Goal: Transaction & Acquisition: Purchase product/service

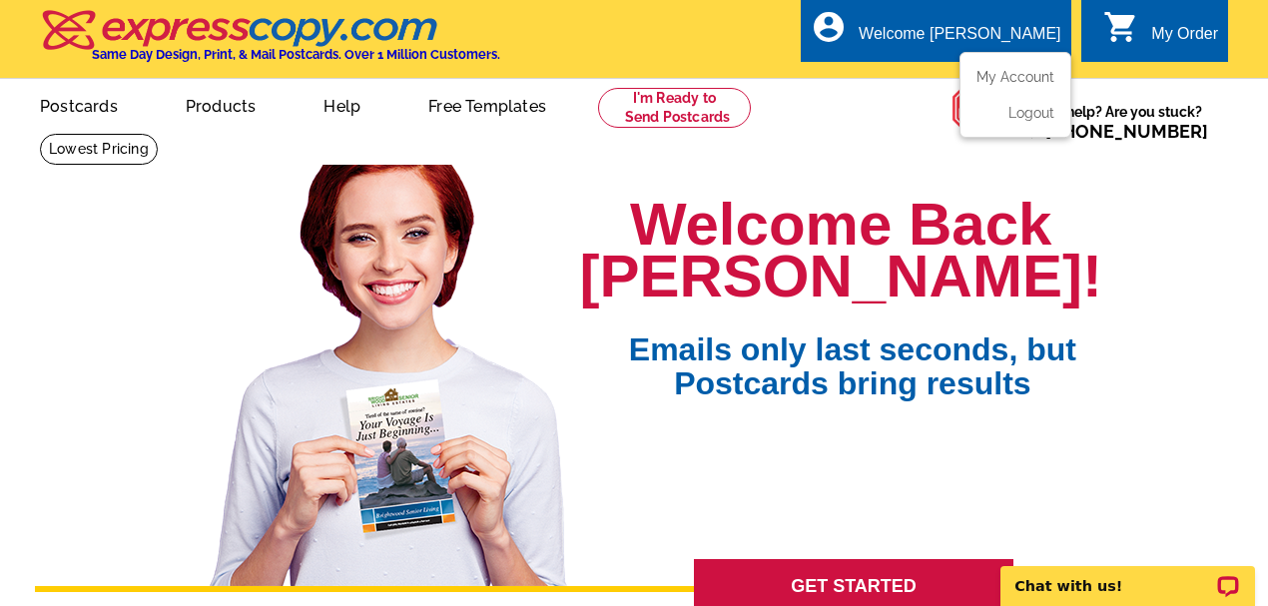
click at [1042, 68] on ul "My Account Logout" at bounding box center [1016, 95] width 112 height 86
click at [1028, 78] on link "My Account" at bounding box center [1012, 77] width 86 height 18
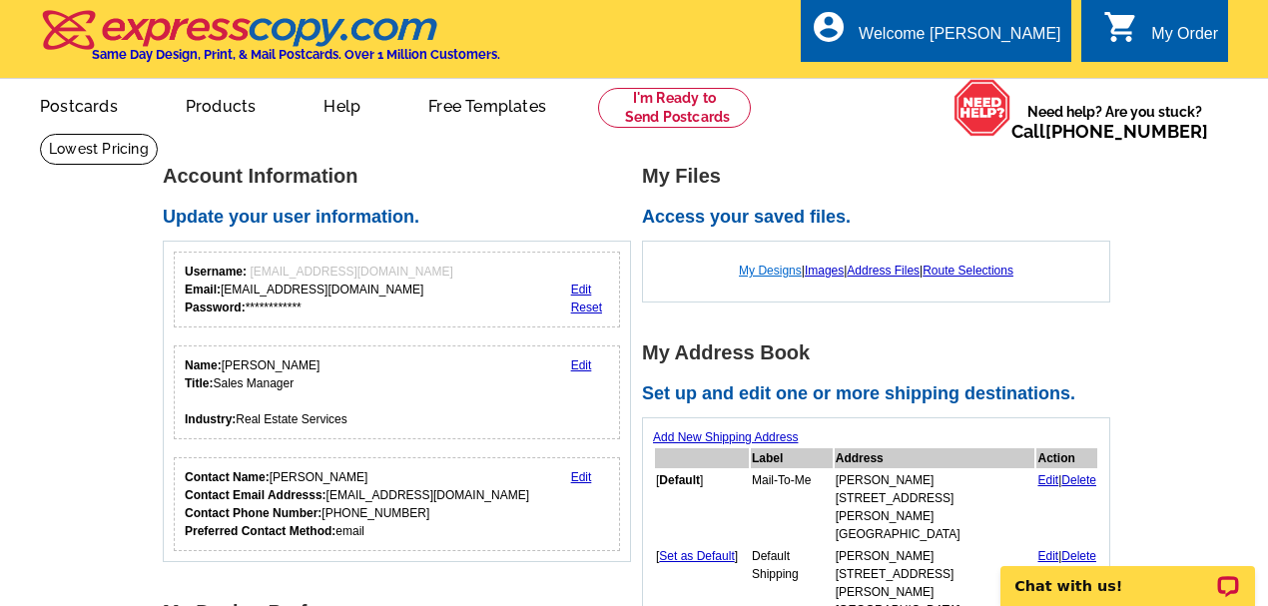
click at [761, 278] on link "My Designs" at bounding box center [770, 271] width 63 height 14
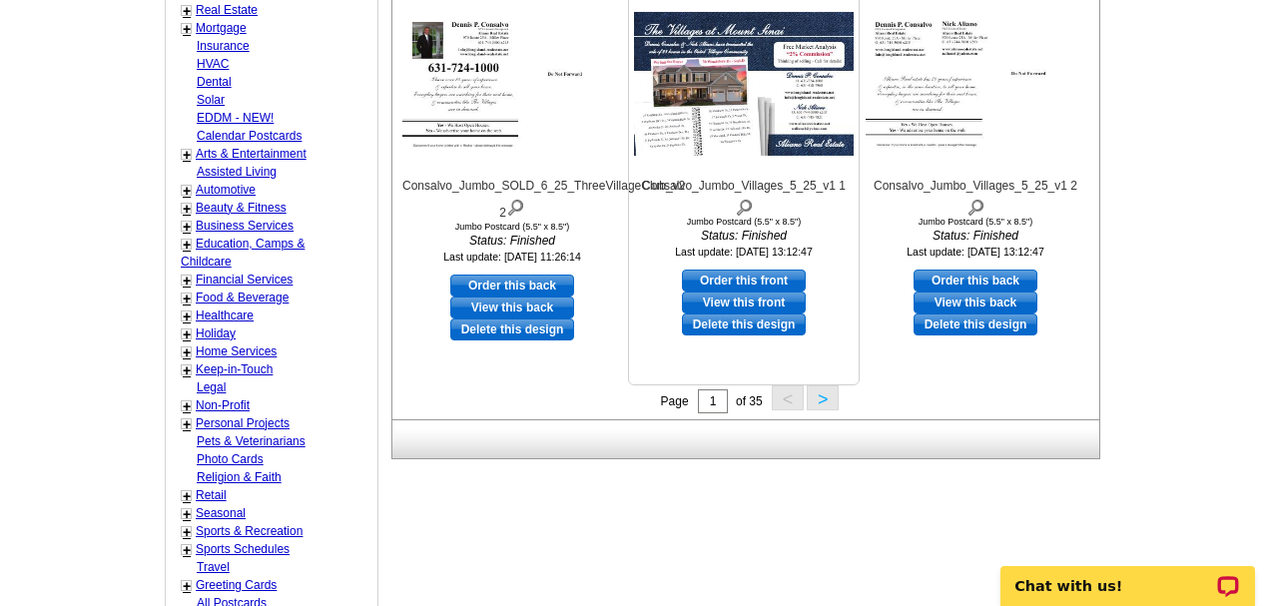
scroll to position [799, 0]
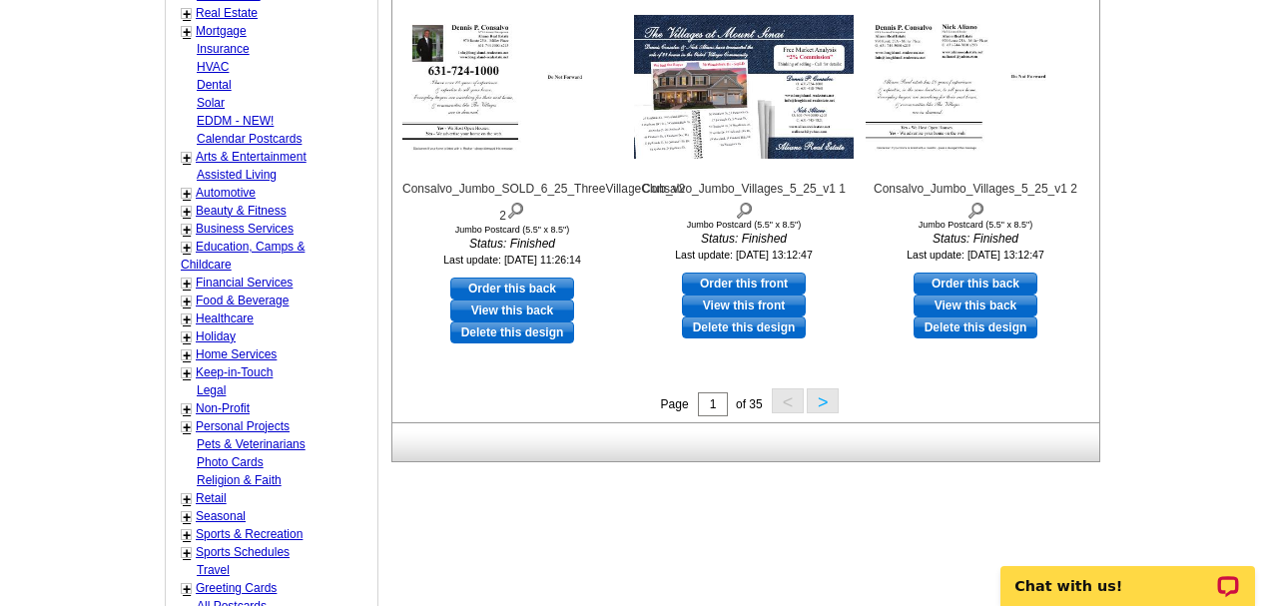
click at [819, 394] on button ">" at bounding box center [823, 400] width 32 height 25
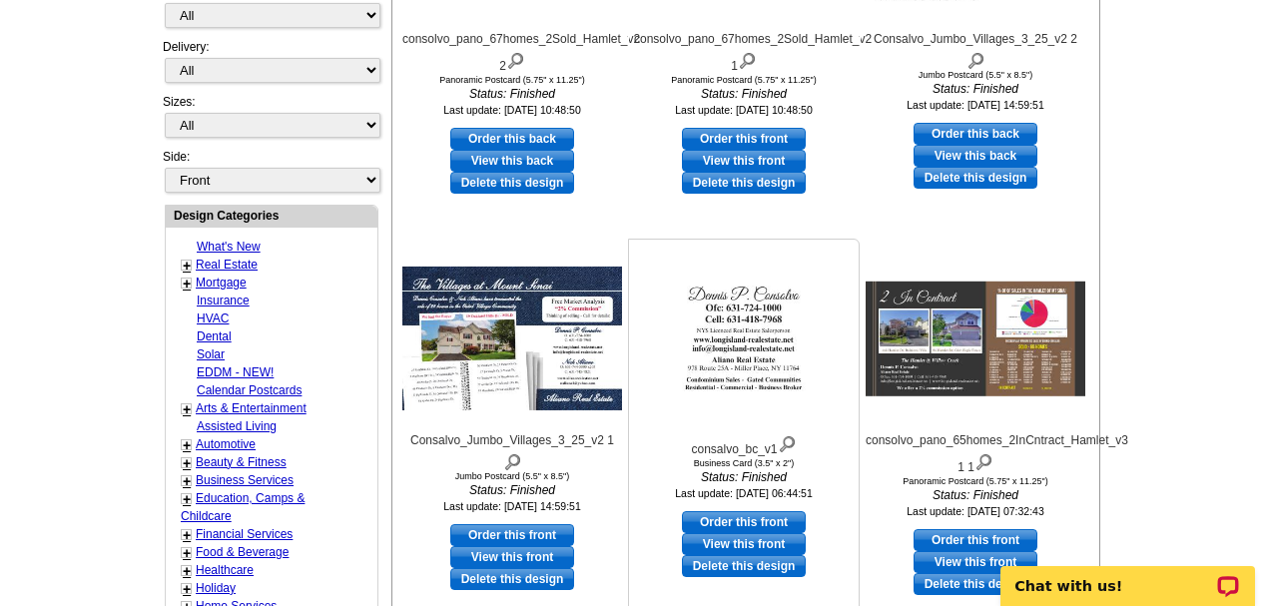
scroll to position [694, 0]
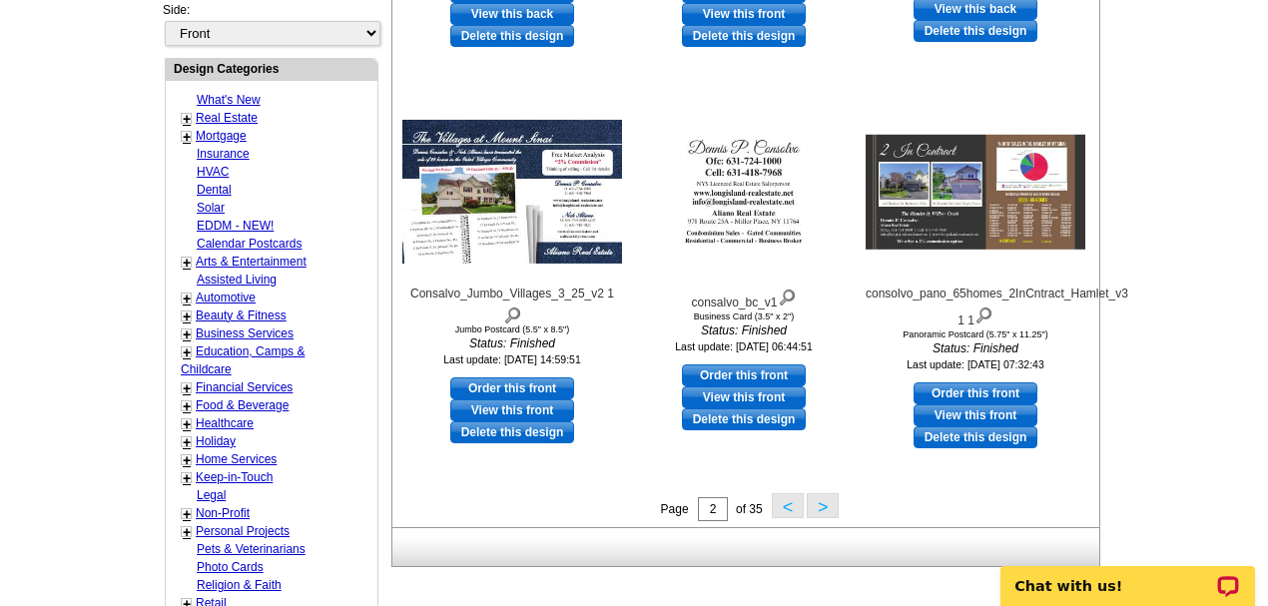
click at [813, 502] on button ">" at bounding box center [823, 505] width 32 height 25
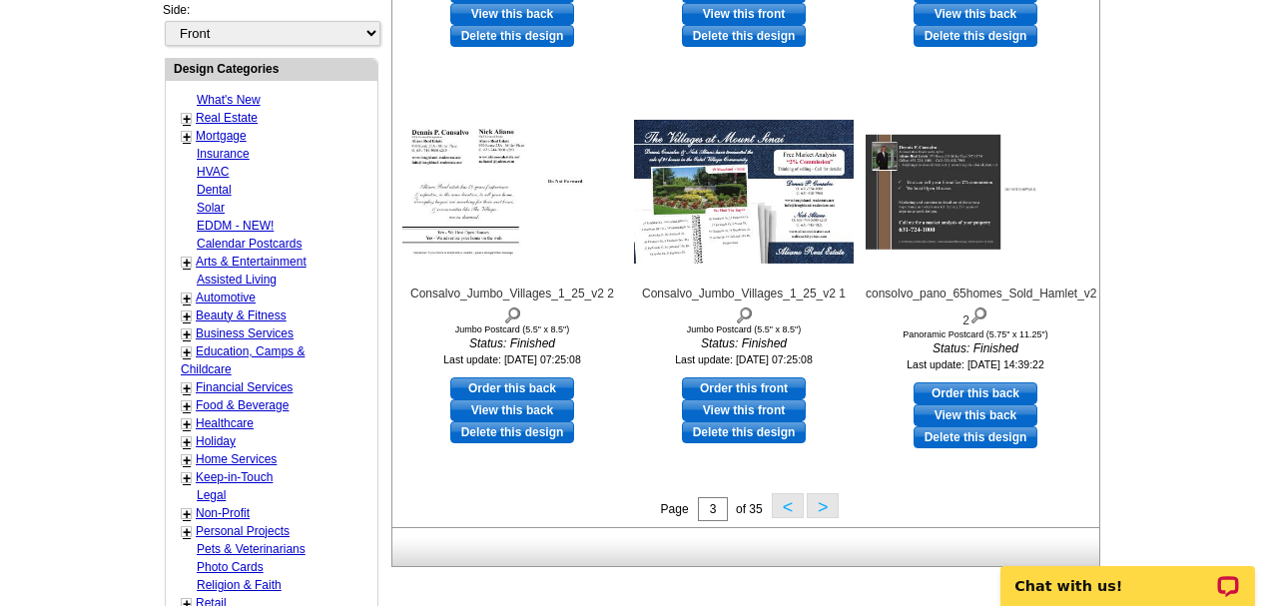
scroll to position [761, 0]
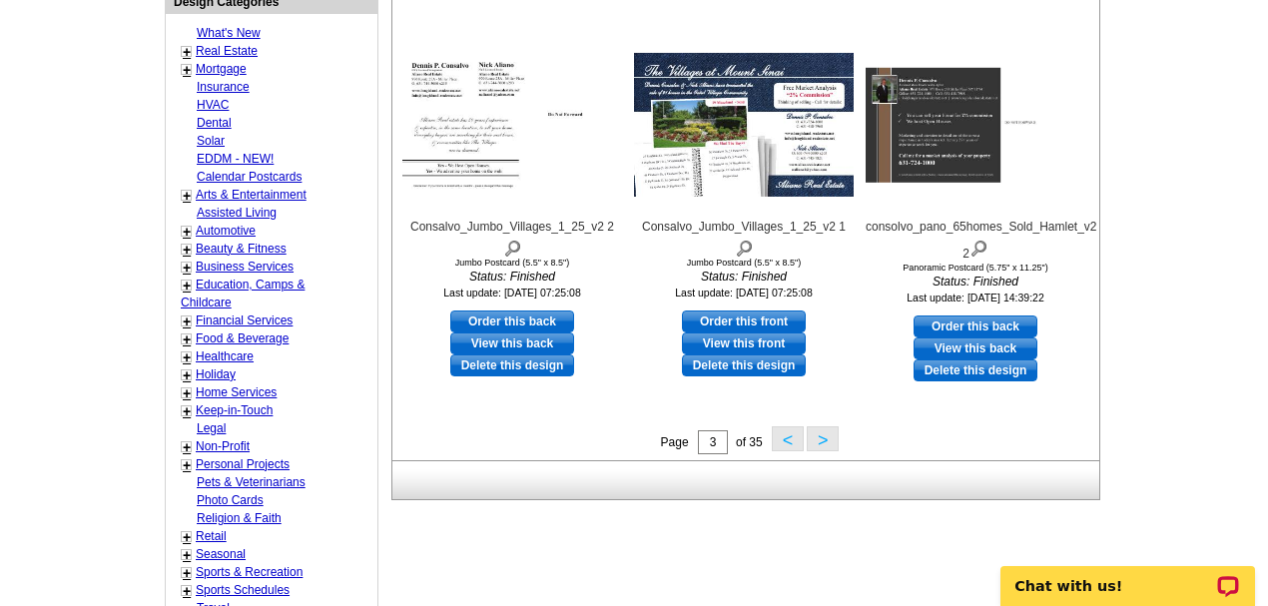
click at [825, 431] on button ">" at bounding box center [823, 438] width 32 height 25
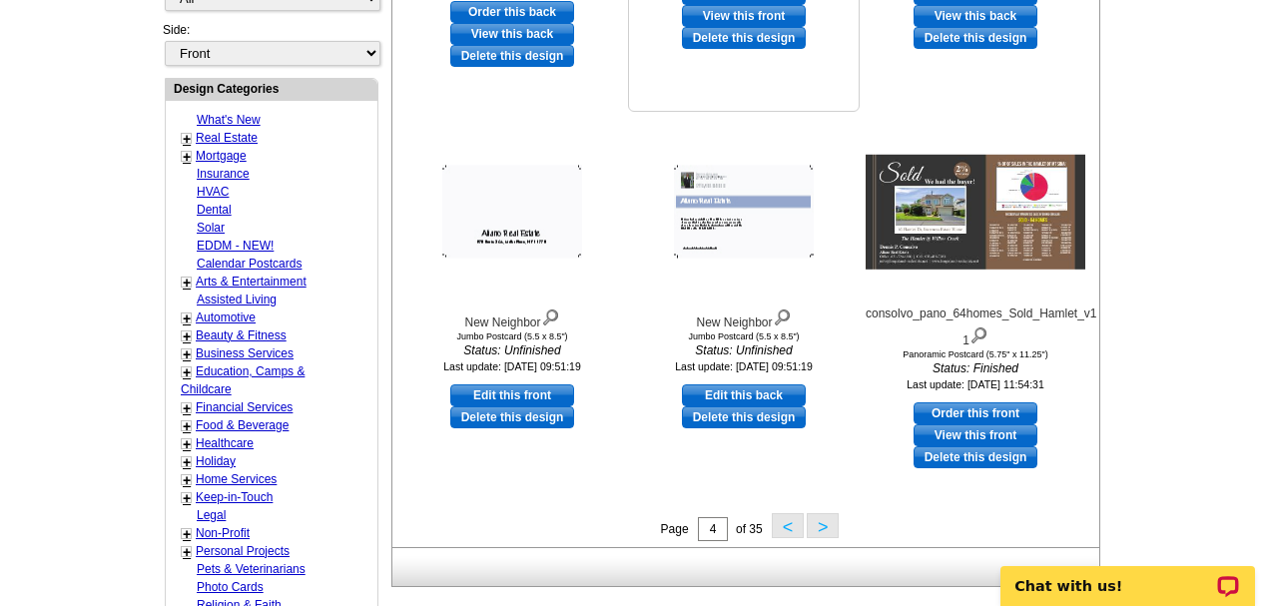
scroll to position [694, 0]
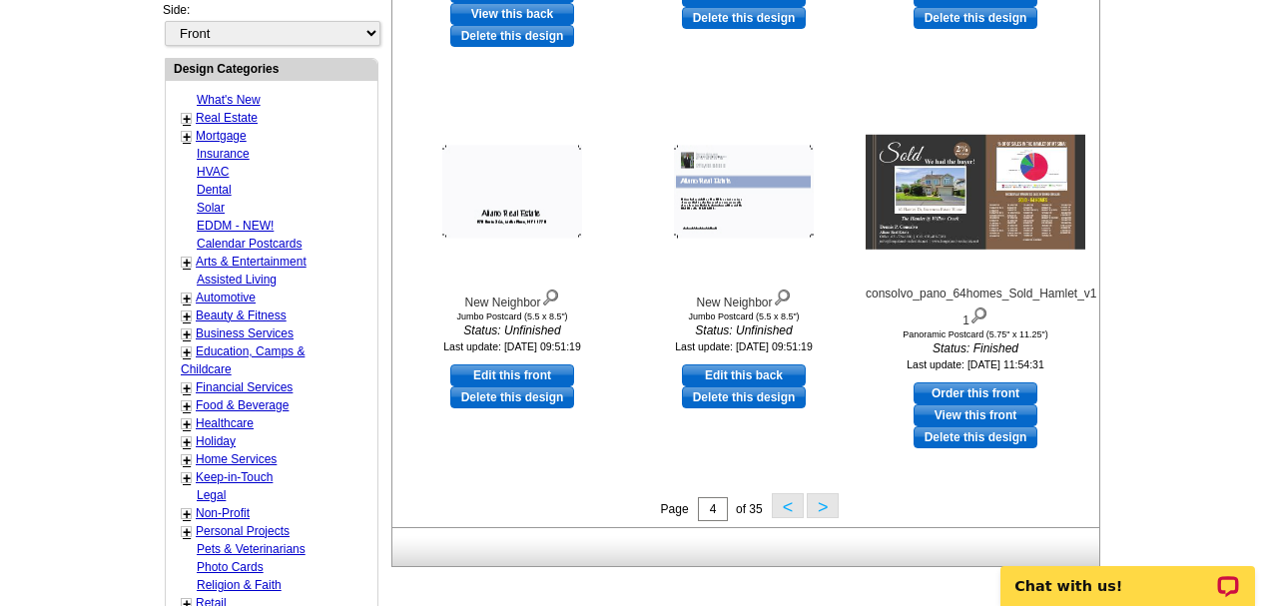
click at [819, 498] on button ">" at bounding box center [823, 505] width 32 height 25
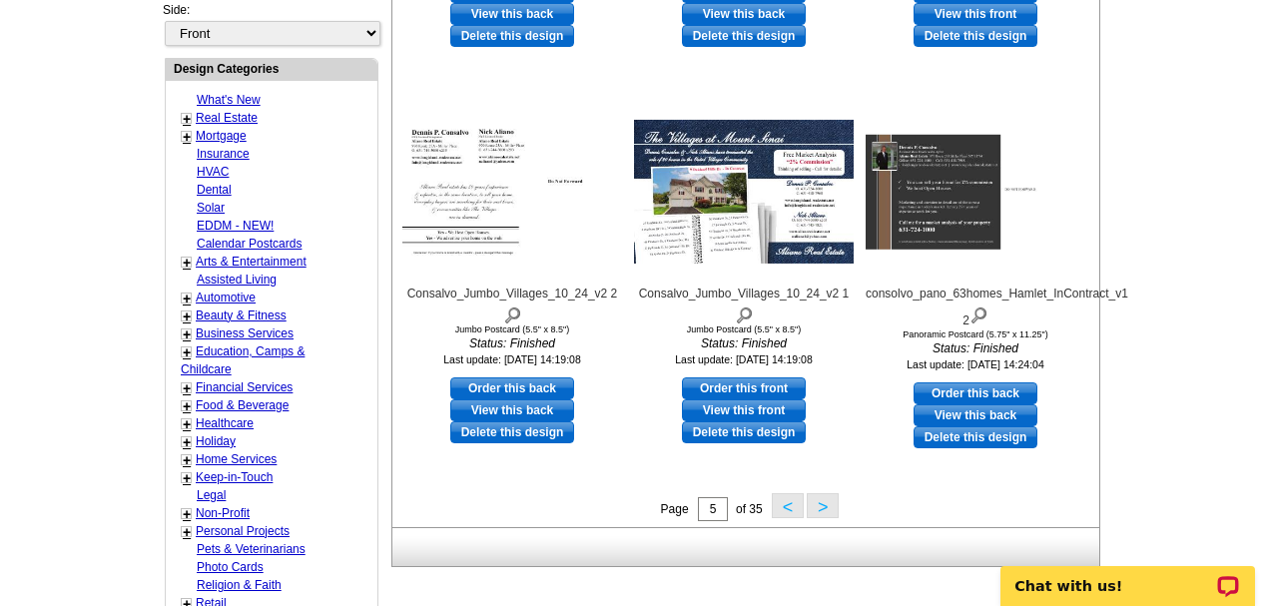
click at [818, 499] on button ">" at bounding box center [823, 505] width 32 height 25
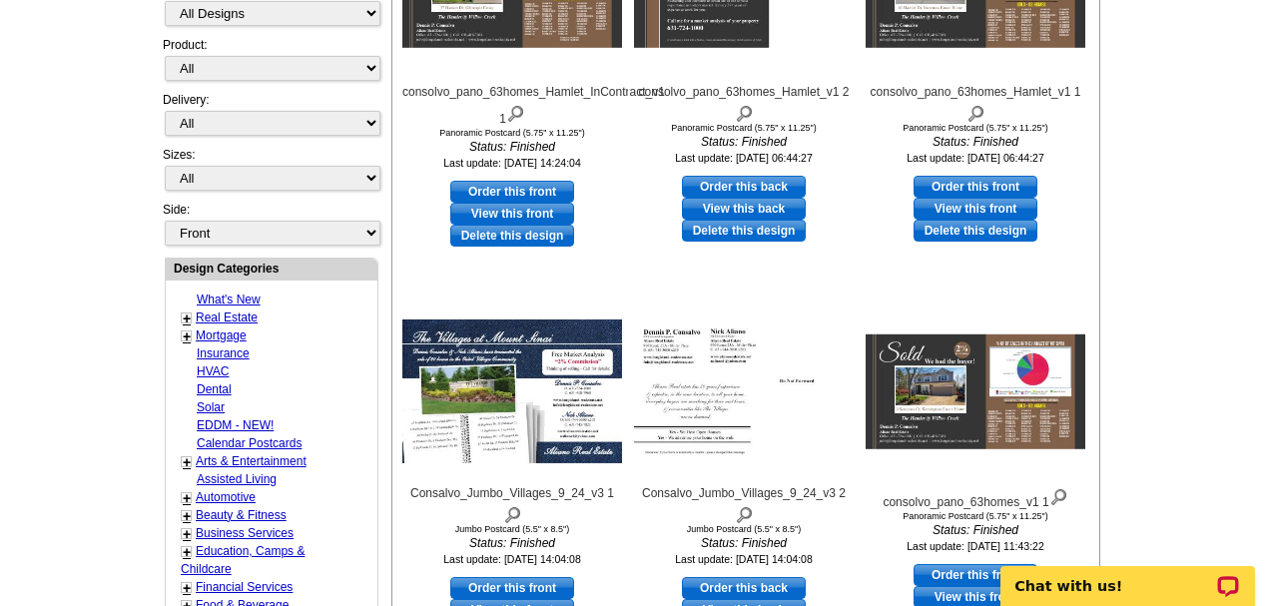
scroll to position [561, 0]
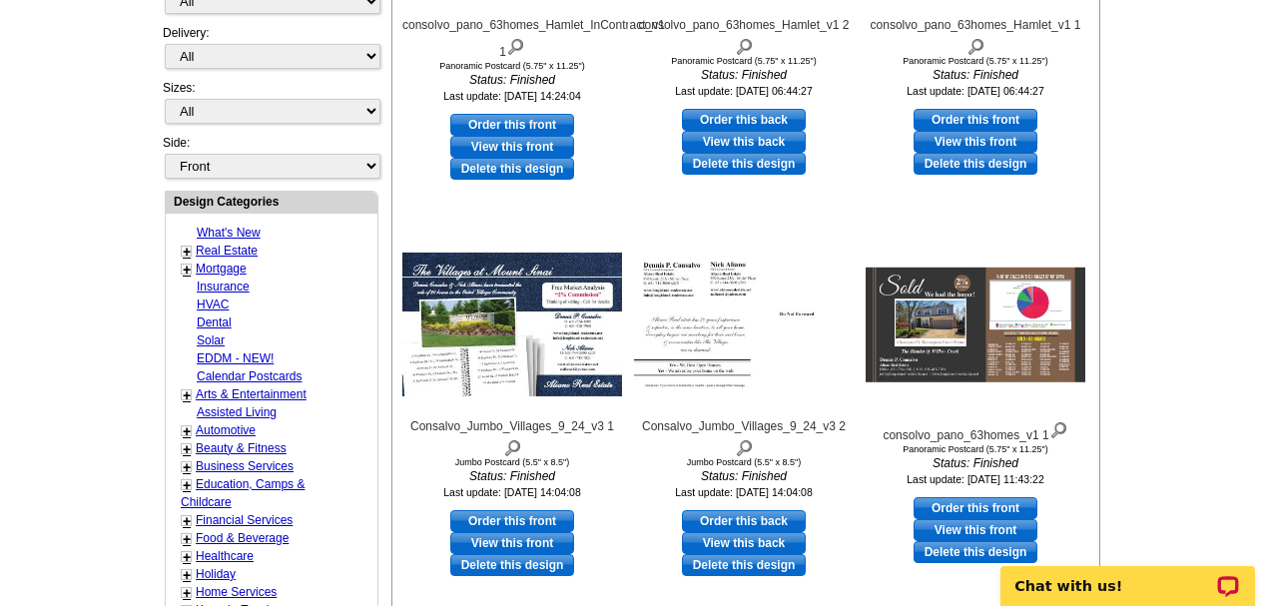
drag, startPoint x: 818, startPoint y: 499, endPoint x: 1114, endPoint y: 402, distance: 312.0
click at [1114, 402] on main "Need Help? call 800-260-5887, chat with support, or have our designers make som…" at bounding box center [634, 282] width 1268 height 1420
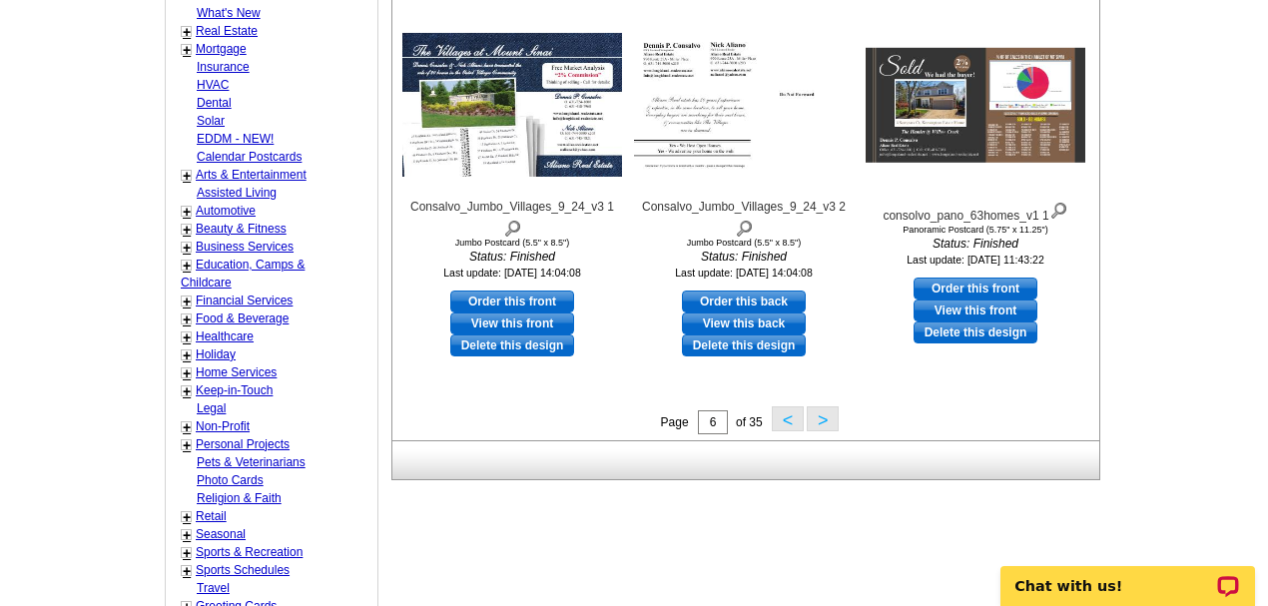
scroll to position [761, 0]
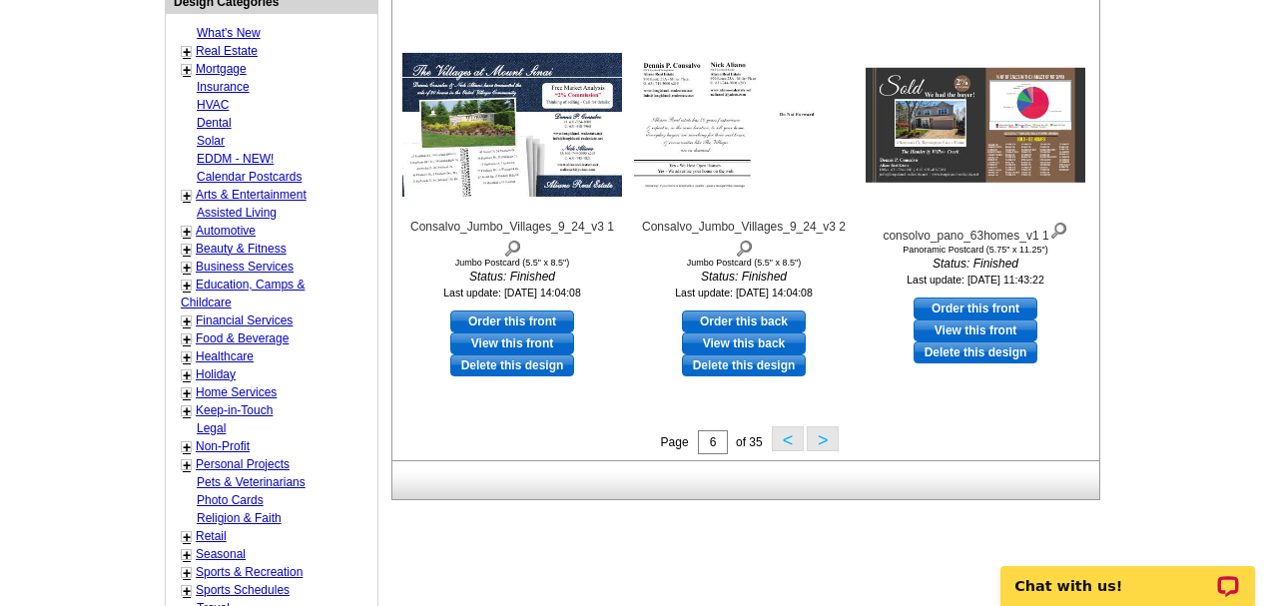
click at [816, 440] on button ">" at bounding box center [823, 438] width 32 height 25
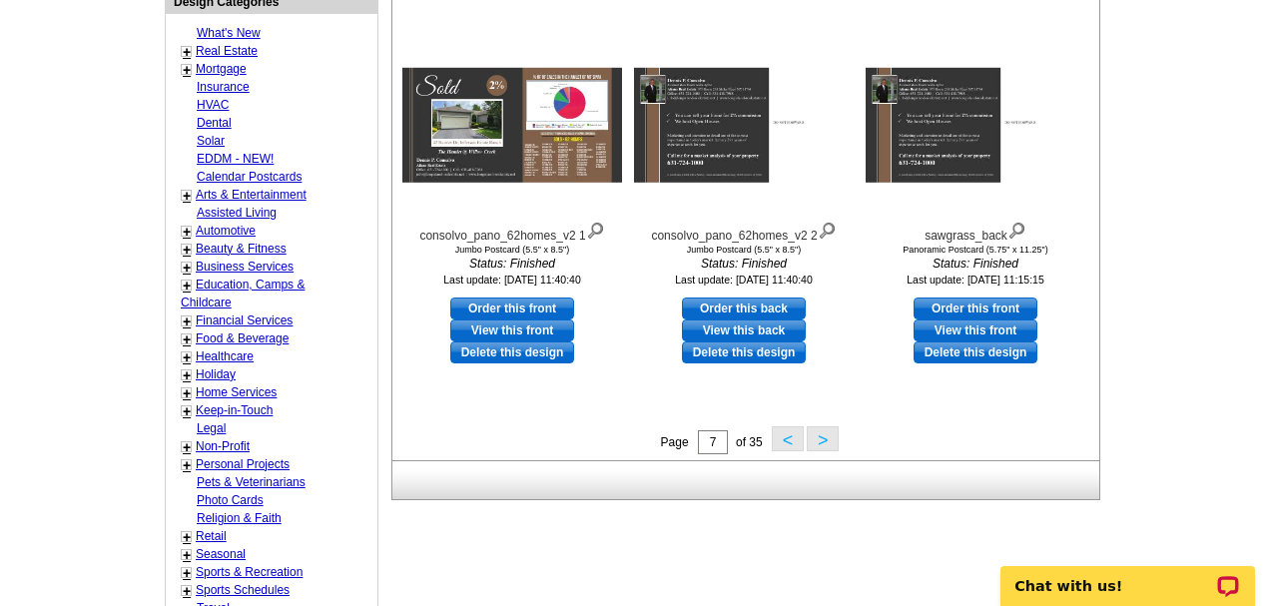
click at [816, 440] on button ">" at bounding box center [823, 438] width 32 height 25
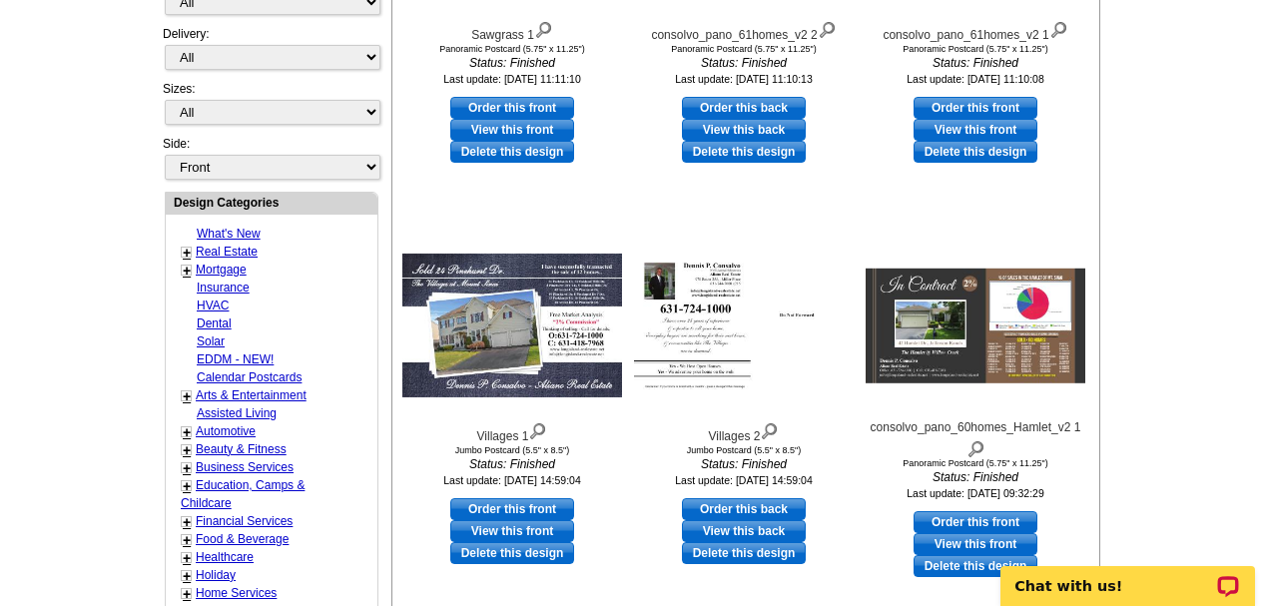
scroll to position [694, 0]
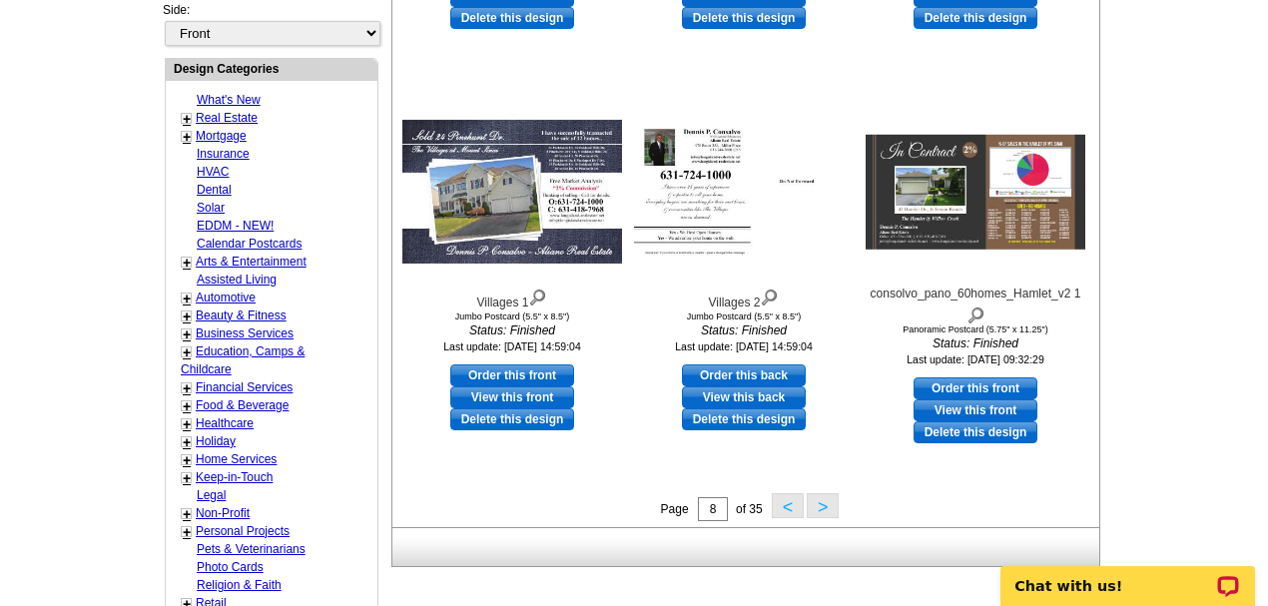
click at [819, 504] on button ">" at bounding box center [823, 505] width 32 height 25
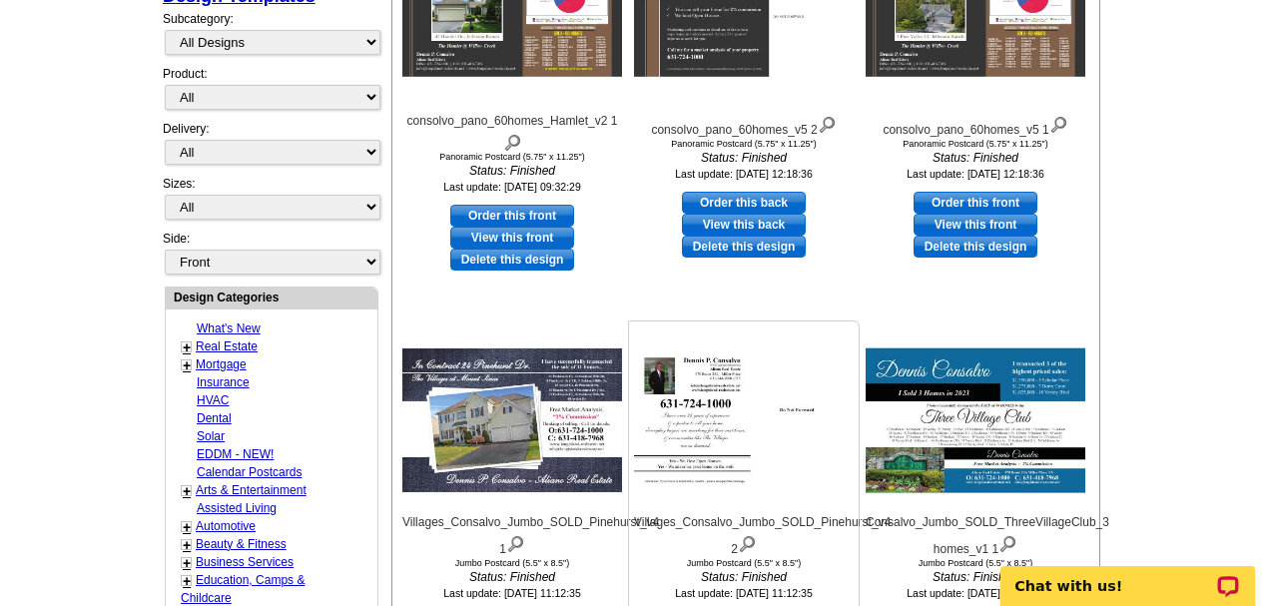
scroll to position [494, 0]
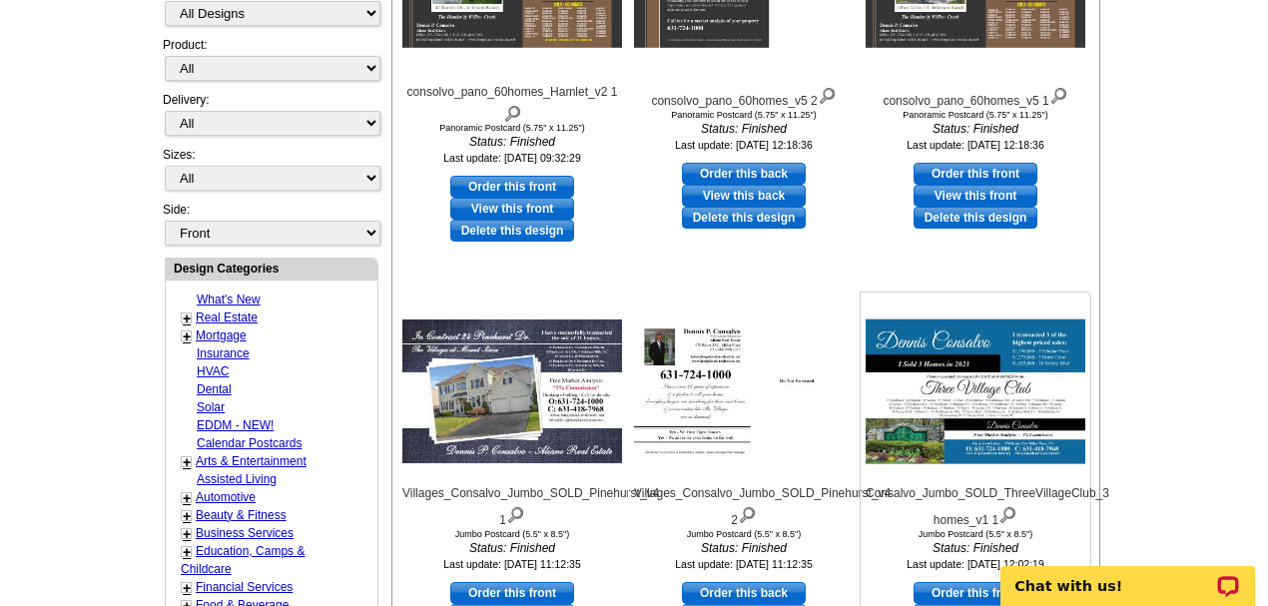
click at [981, 400] on img at bounding box center [976, 392] width 220 height 145
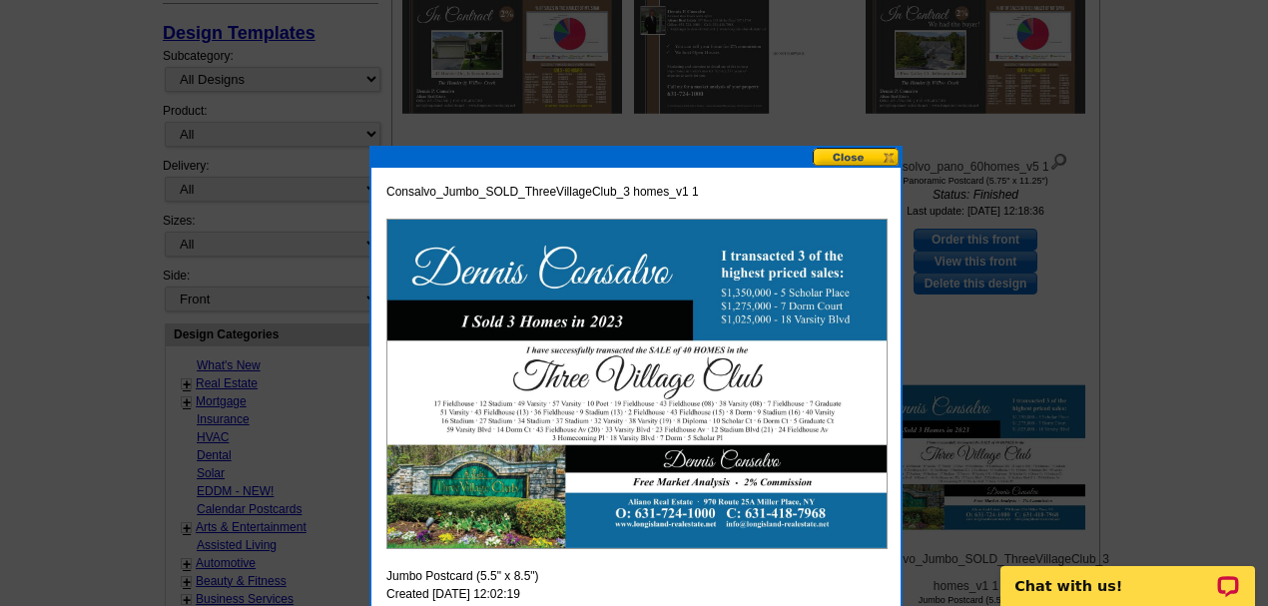
scroll to position [427, 0]
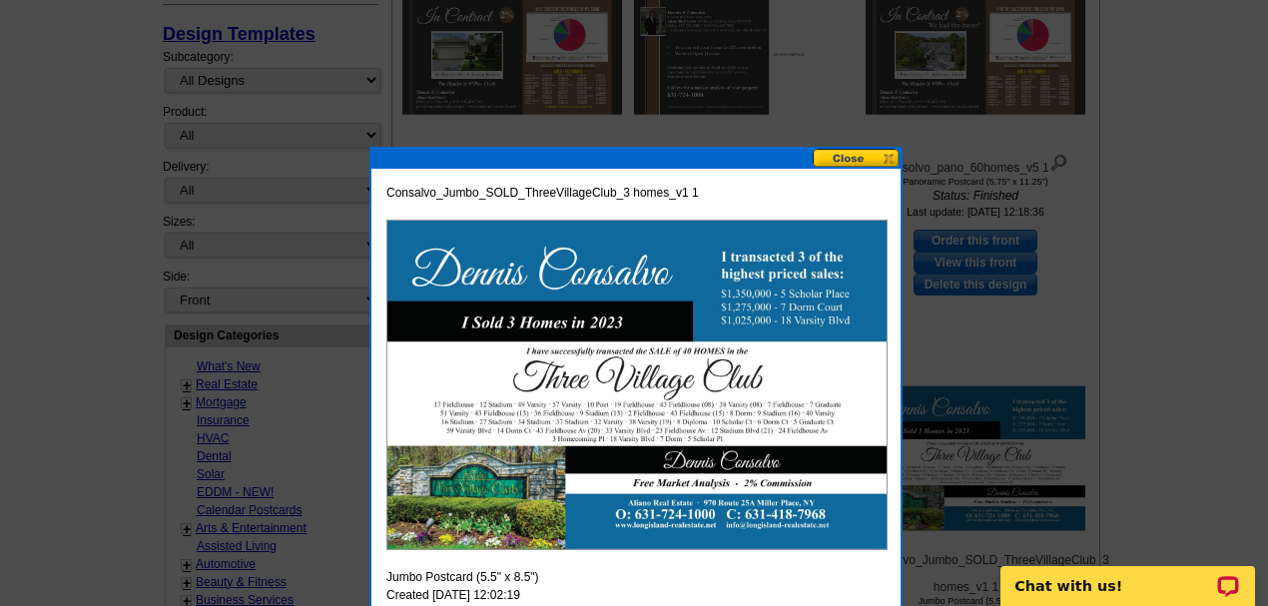
click at [851, 158] on button at bounding box center [857, 158] width 88 height 19
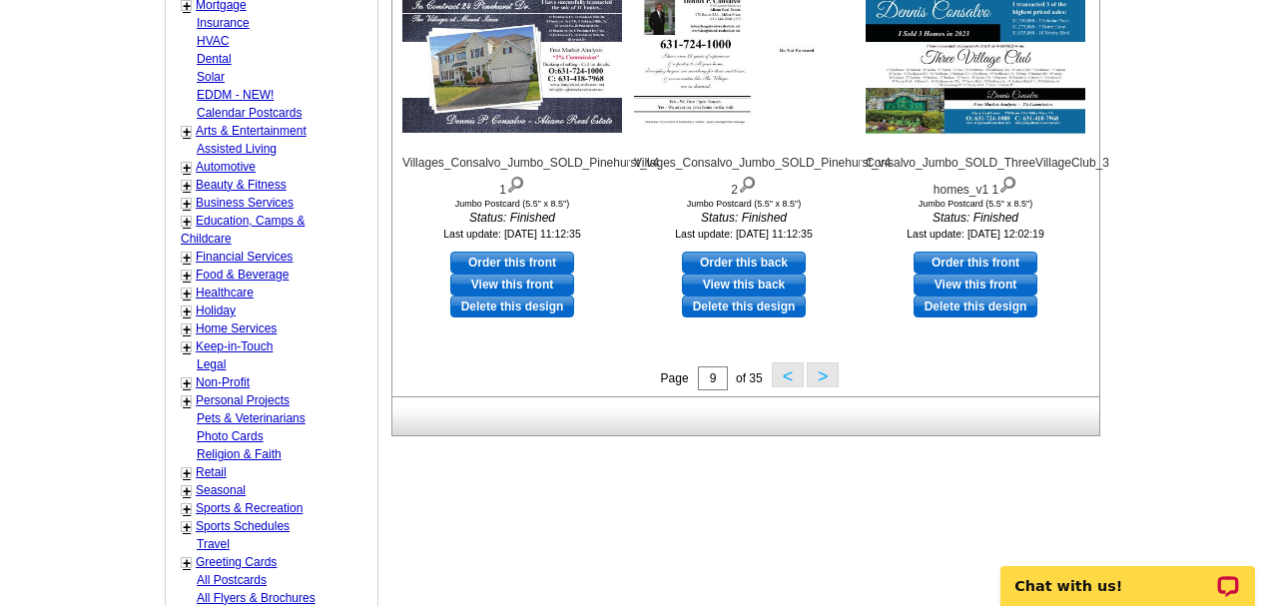
scroll to position [827, 0]
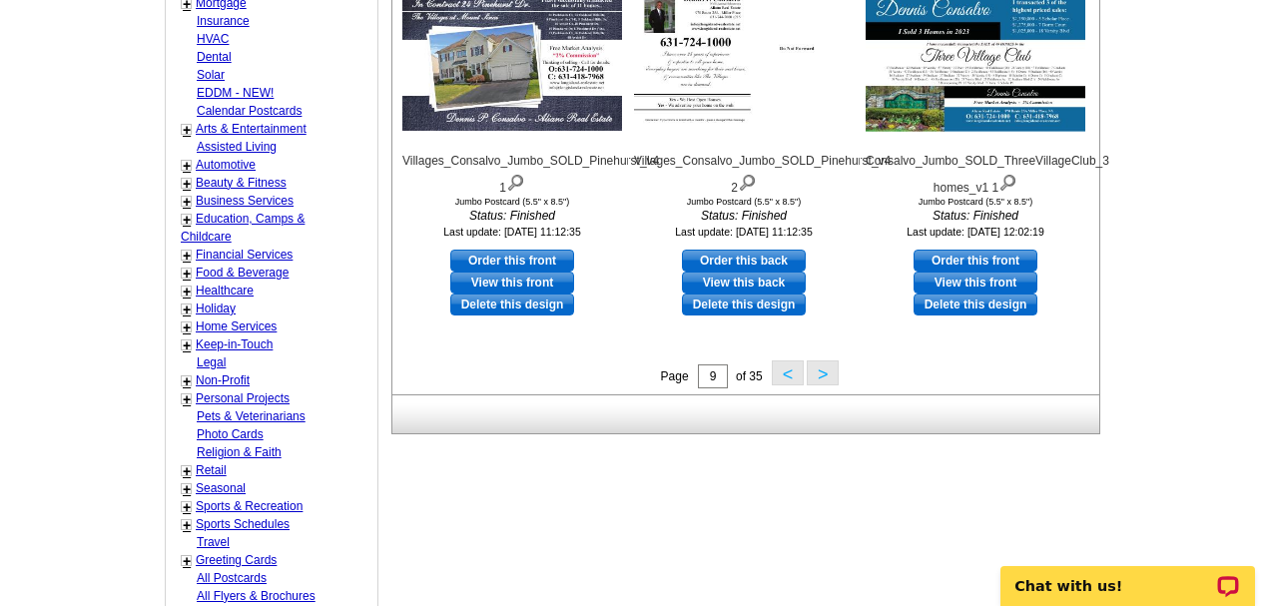
click at [821, 373] on button ">" at bounding box center [823, 372] width 32 height 25
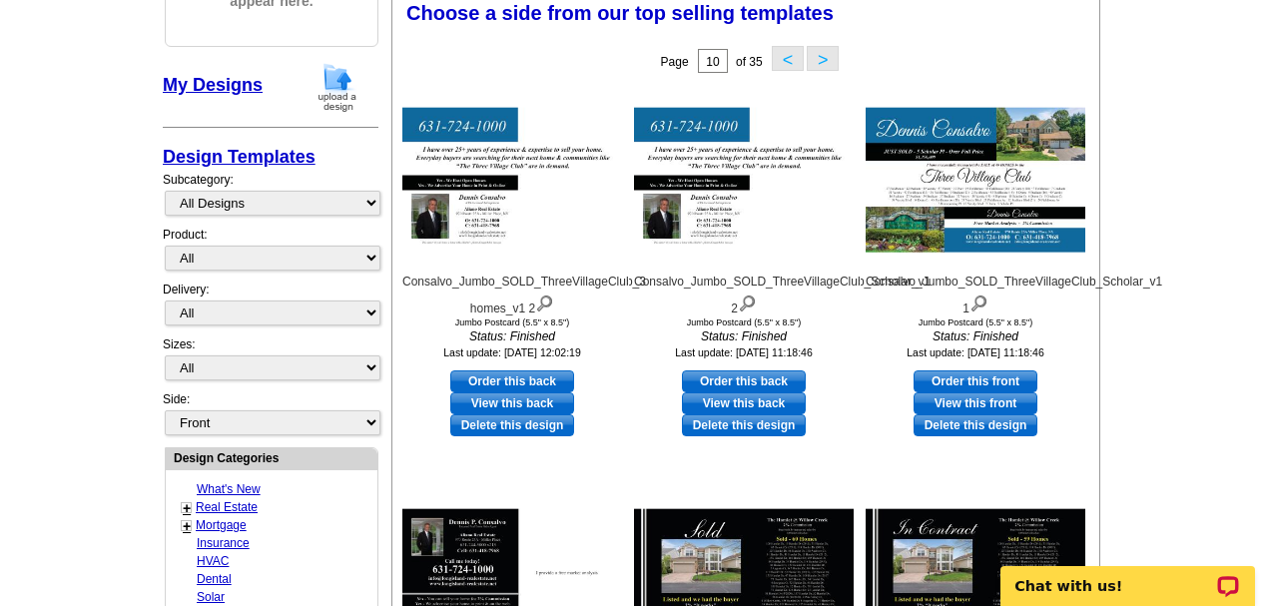
scroll to position [295, 0]
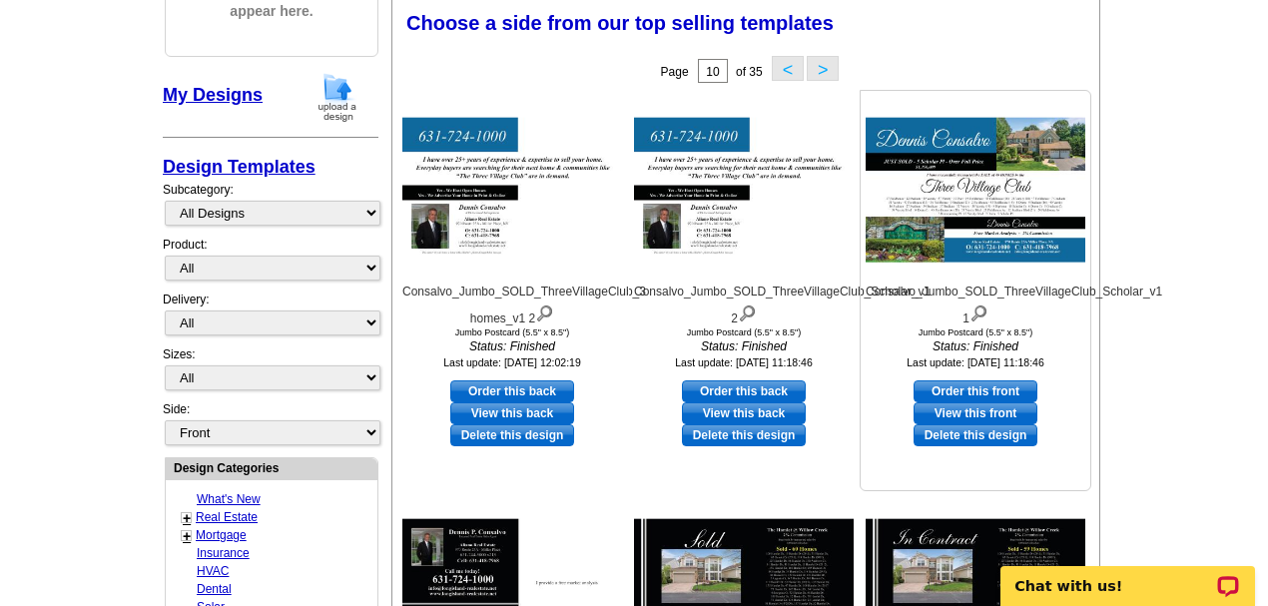
click at [941, 182] on img at bounding box center [976, 190] width 220 height 145
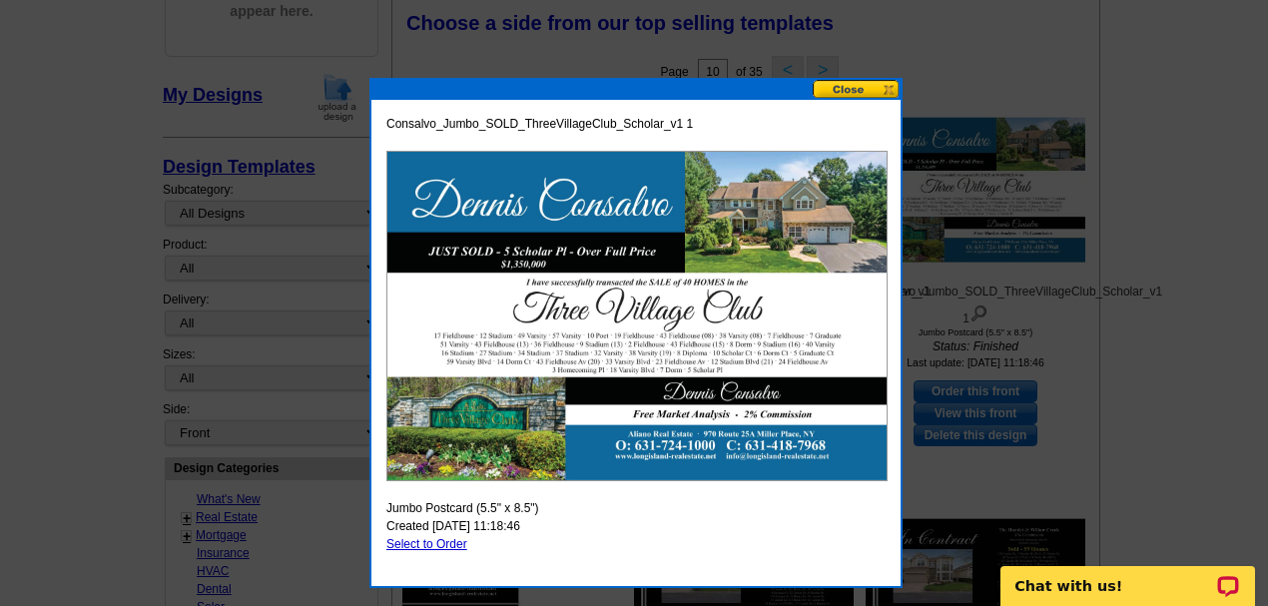
click at [851, 95] on button at bounding box center [857, 89] width 88 height 19
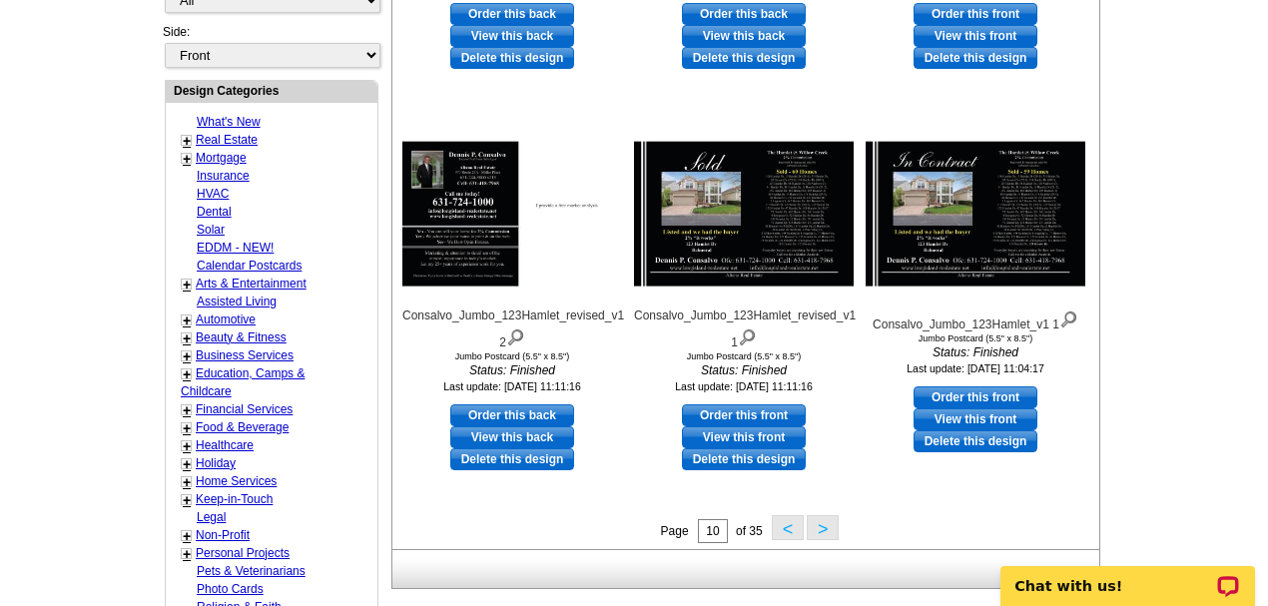
scroll to position [694, 0]
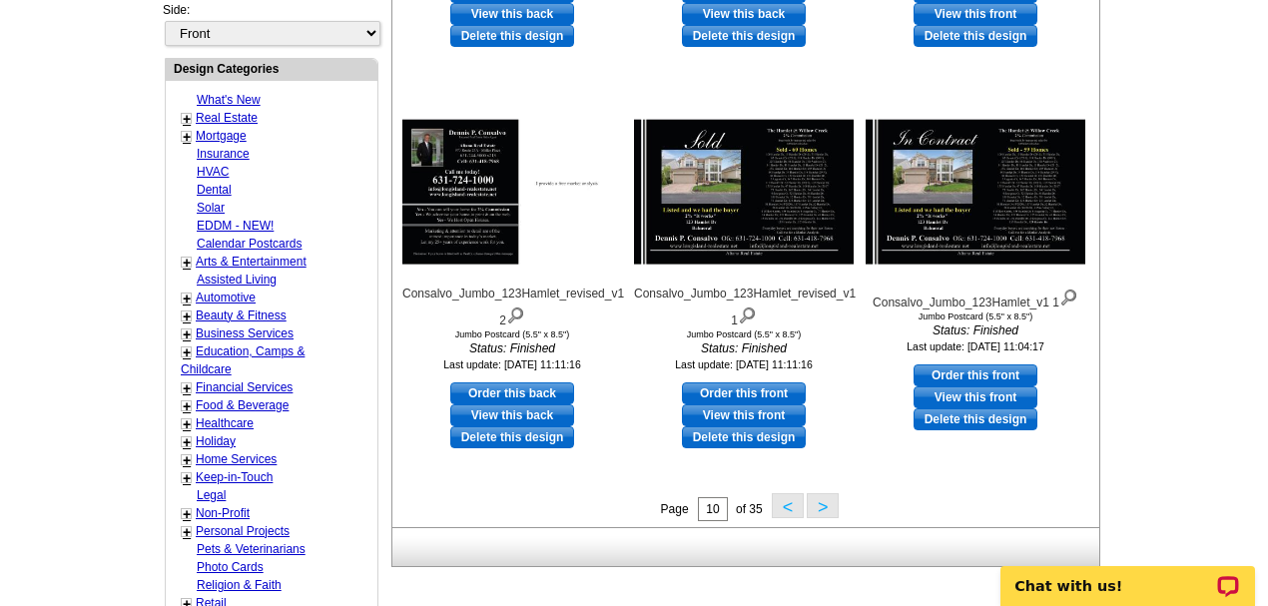
click at [820, 513] on button ">" at bounding box center [823, 505] width 32 height 25
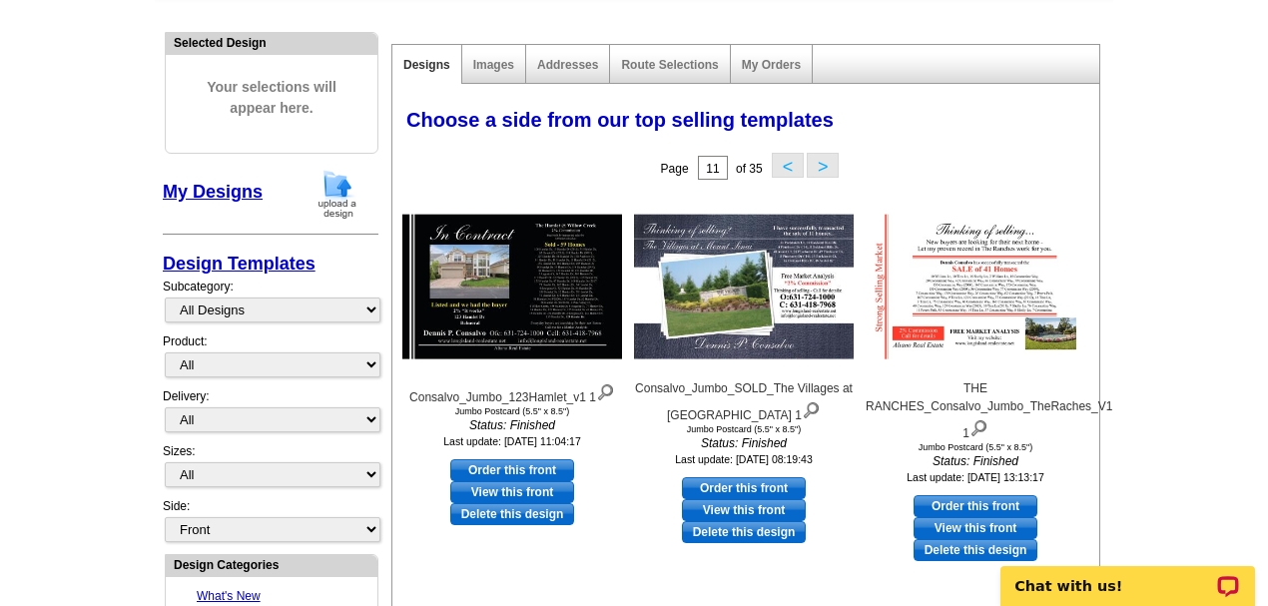
scroll to position [228, 0]
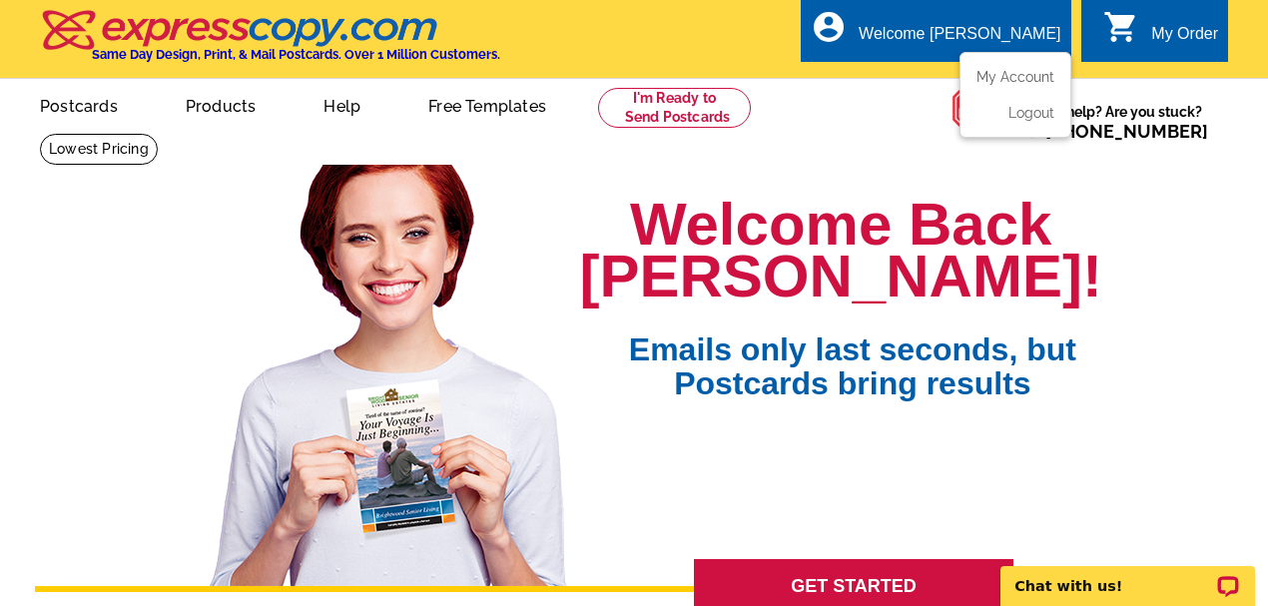
click at [1012, 25] on div "Welcome [PERSON_NAME]" at bounding box center [960, 39] width 202 height 28
click at [1021, 74] on ul "My Account Logout" at bounding box center [1016, 95] width 112 height 86
click at [1039, 72] on link "My Account" at bounding box center [1012, 77] width 86 height 18
click at [1040, 76] on link "My Account" at bounding box center [1012, 77] width 86 height 18
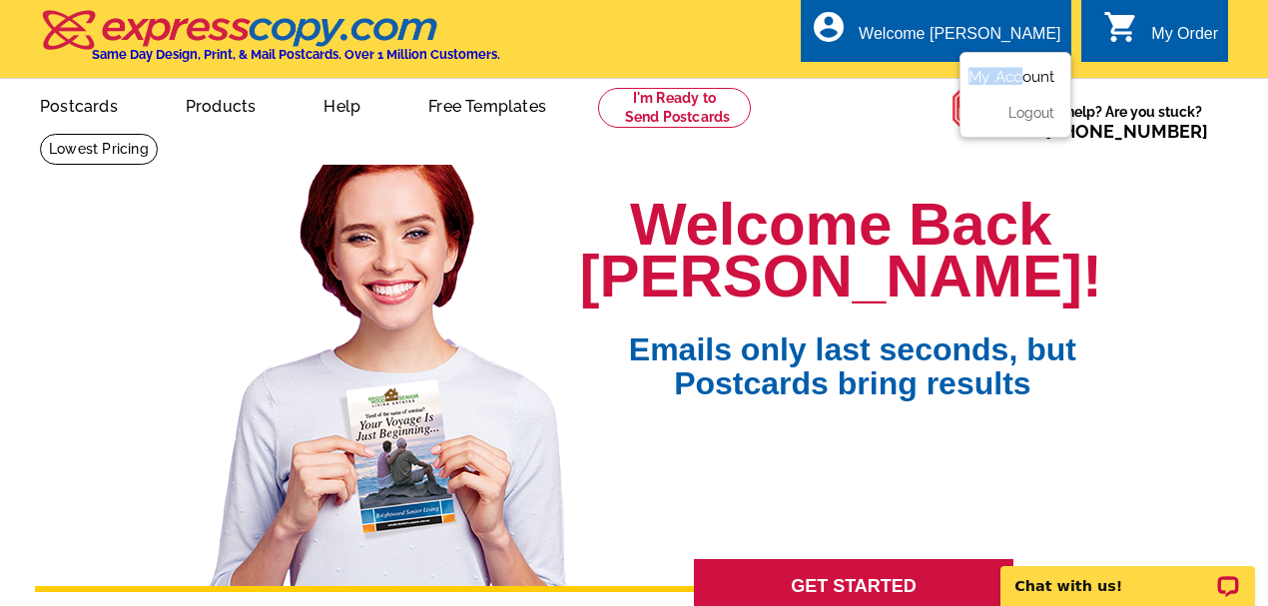
click at [1040, 76] on link "My Account" at bounding box center [1012, 77] width 86 height 18
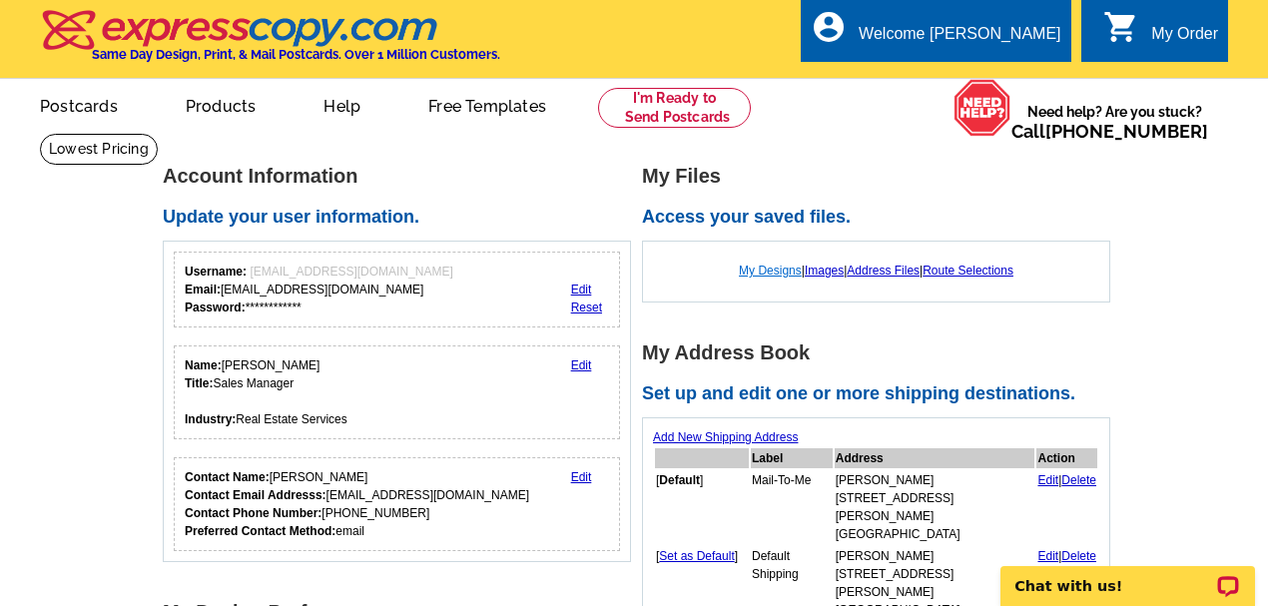
click at [754, 266] on link "My Designs" at bounding box center [770, 271] width 63 height 14
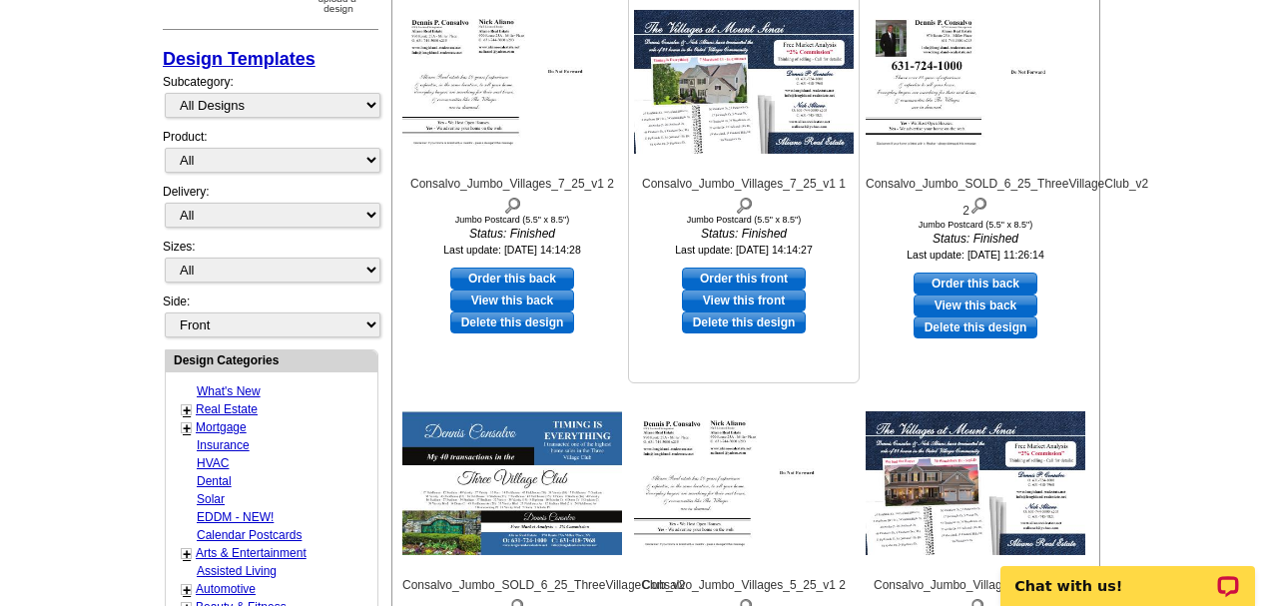
scroll to position [465, 0]
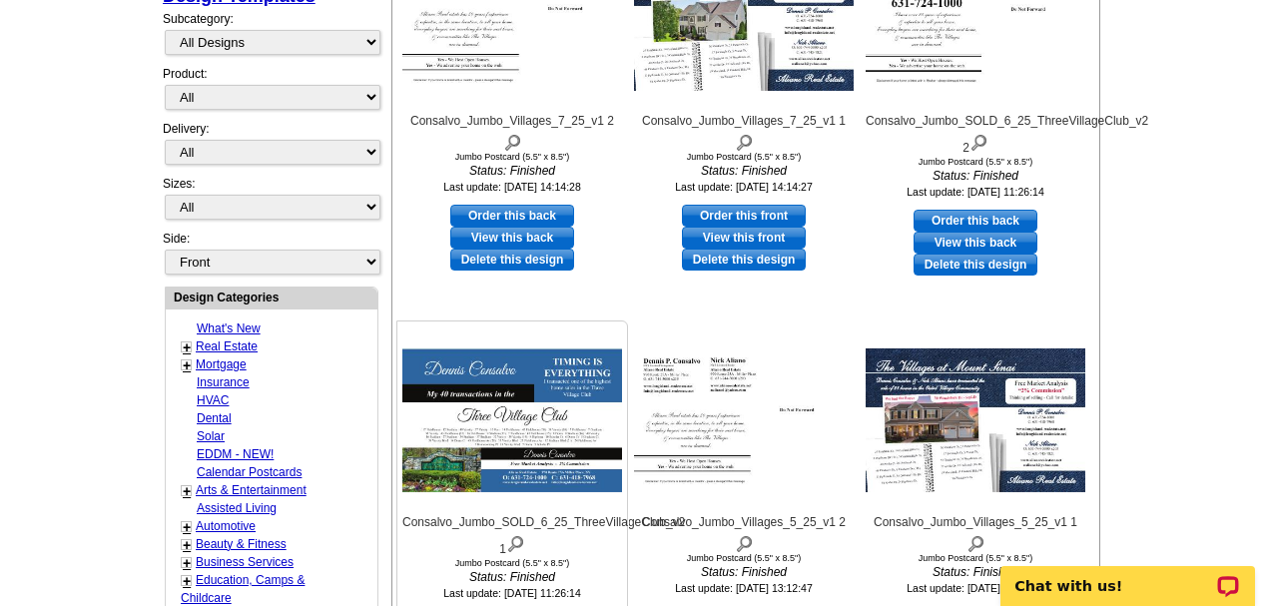
click at [420, 355] on img at bounding box center [512, 420] width 220 height 144
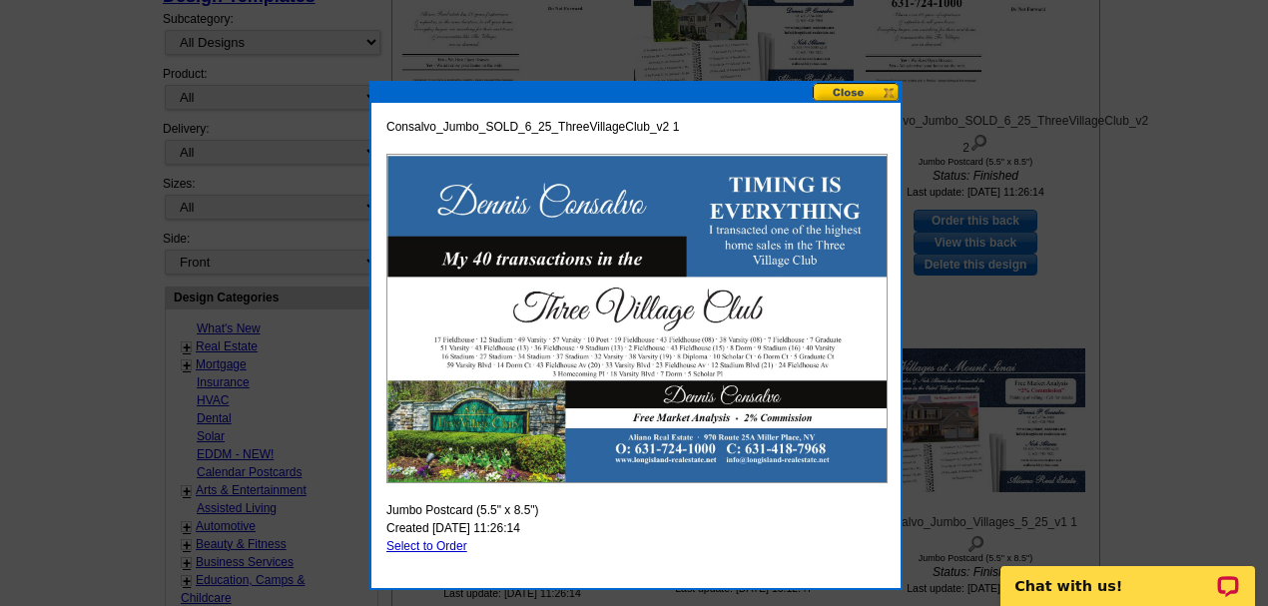
click at [817, 96] on button at bounding box center [857, 92] width 88 height 19
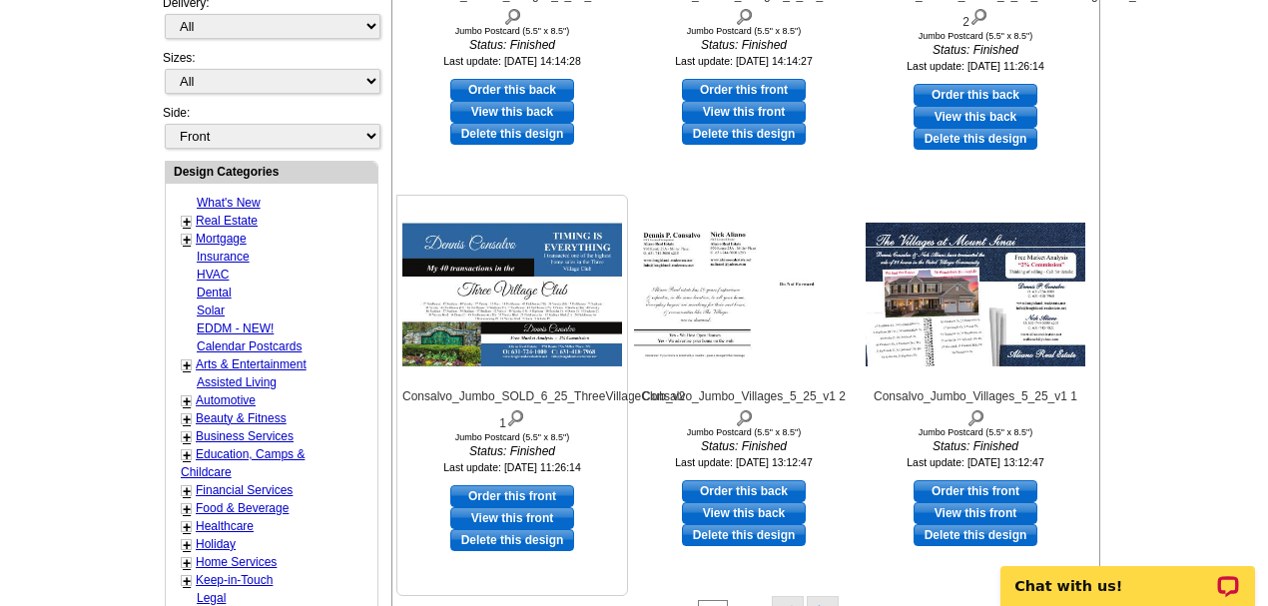
scroll to position [599, 0]
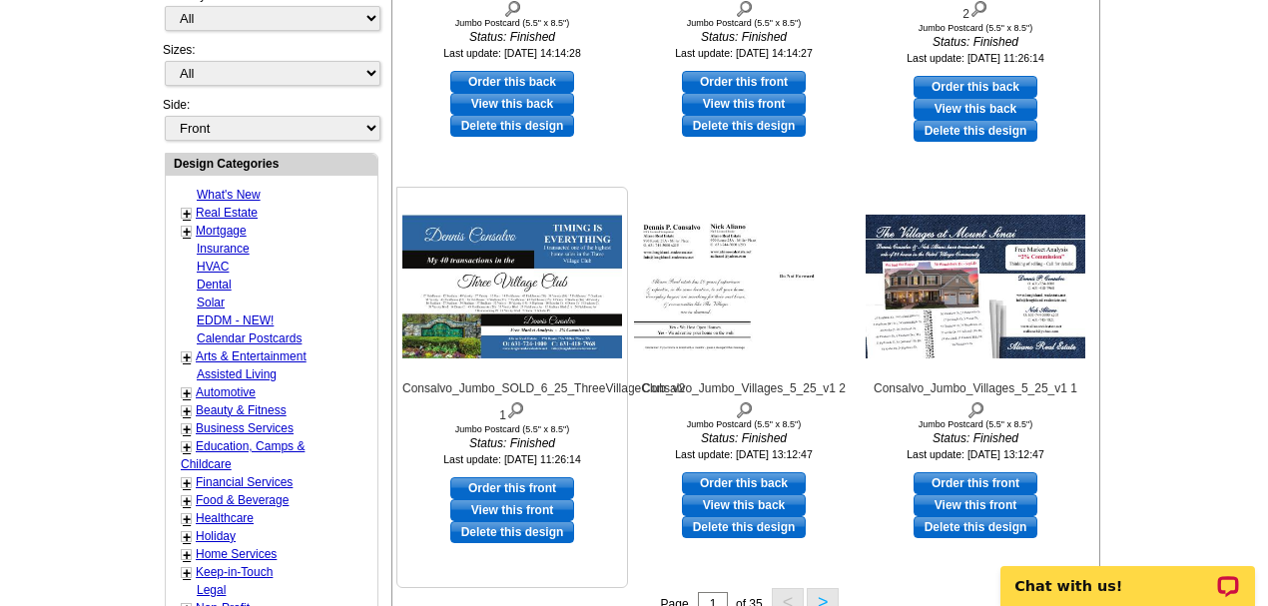
click at [512, 505] on link "View this front" at bounding box center [512, 510] width 124 height 22
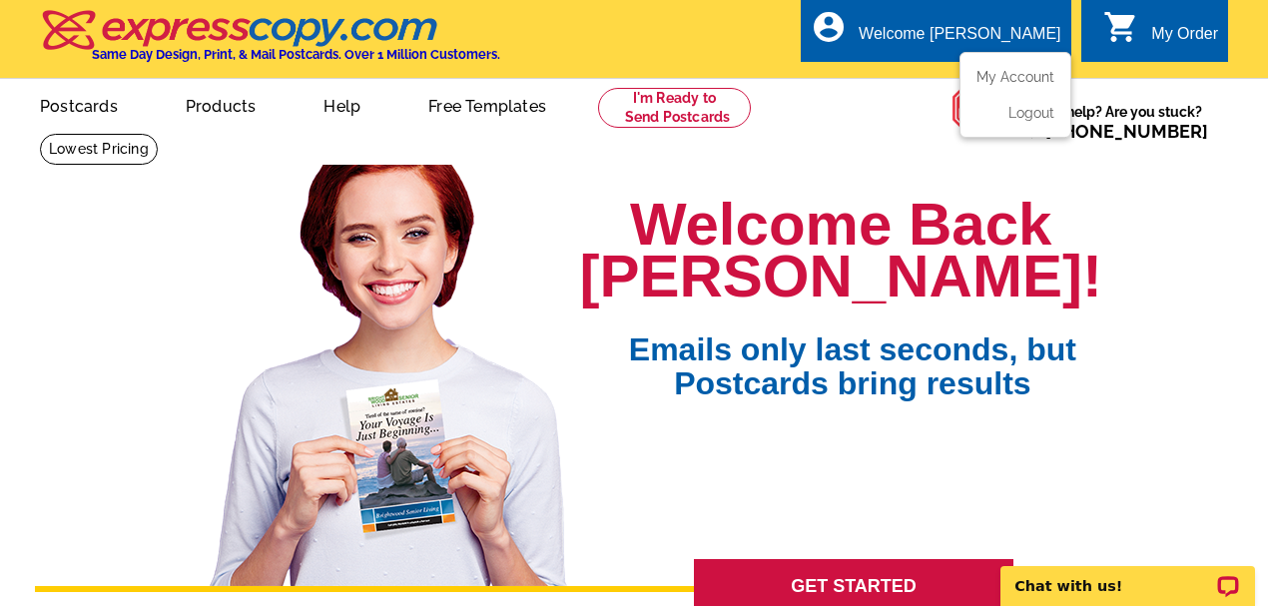
click at [970, 26] on div "Welcome [PERSON_NAME]" at bounding box center [960, 39] width 202 height 28
click at [985, 73] on link "My Account" at bounding box center [1012, 77] width 86 height 18
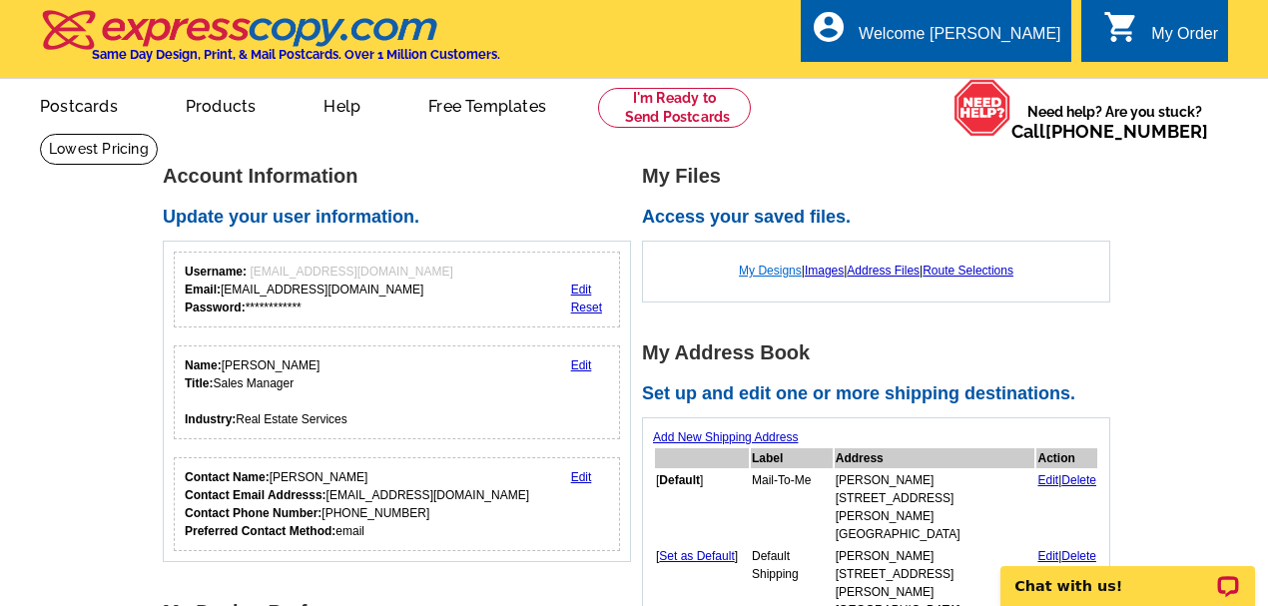
click at [754, 268] on link "My Designs" at bounding box center [770, 271] width 63 height 14
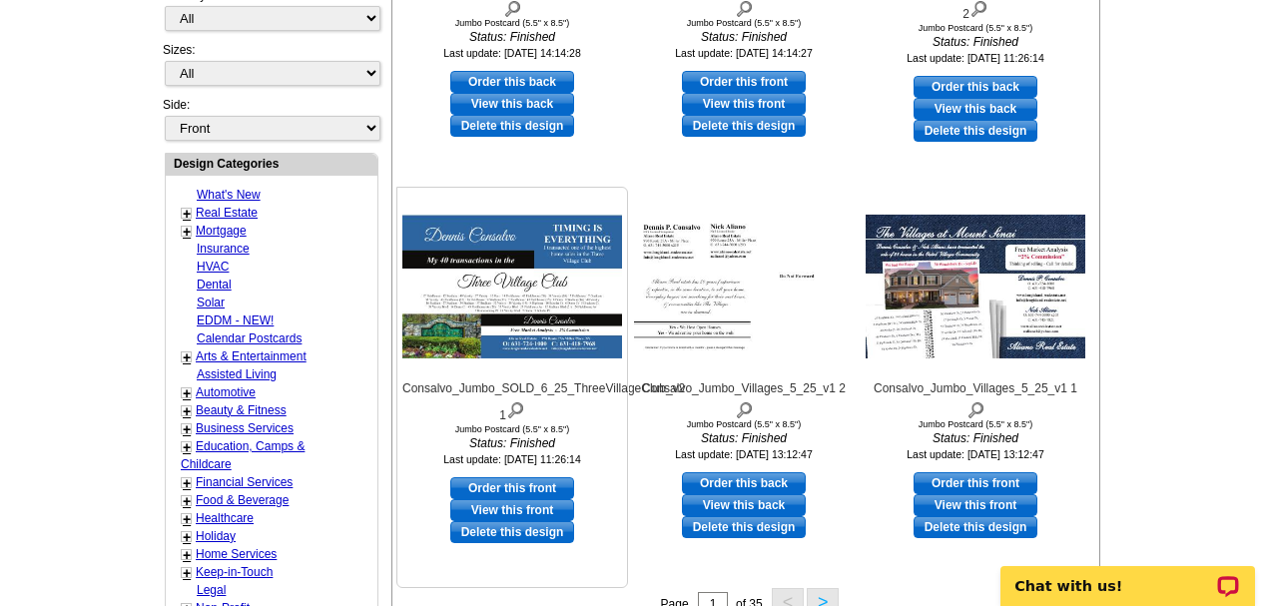
scroll to position [665, 0]
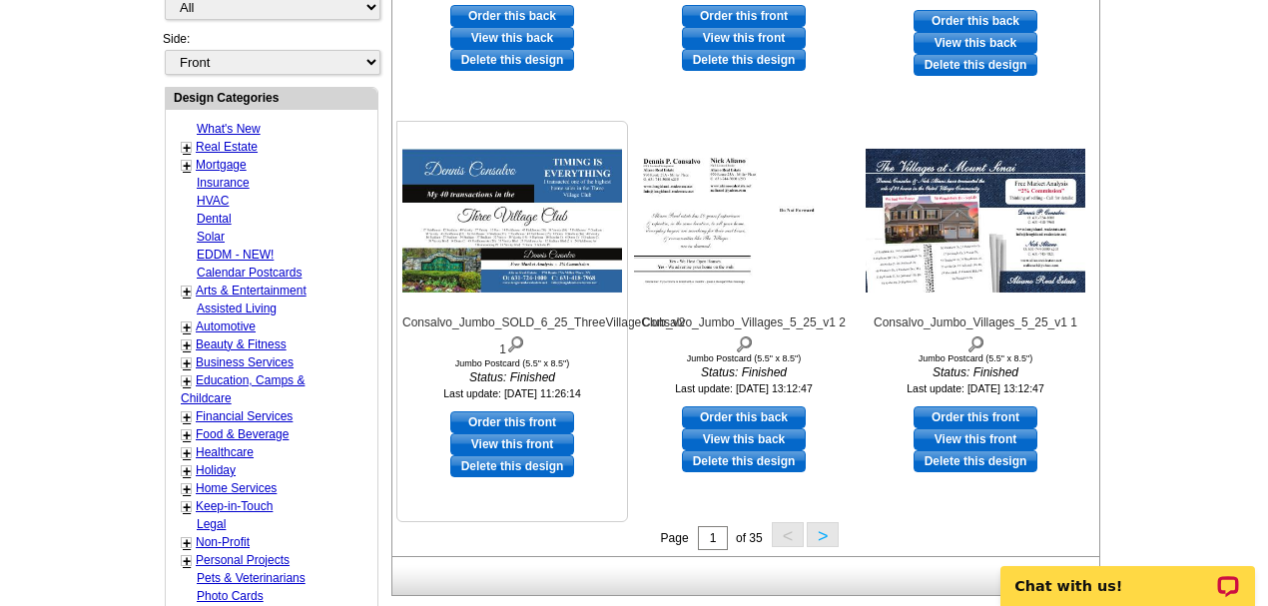
click at [505, 413] on link "Order this front" at bounding box center [512, 422] width 124 height 22
select select "2"
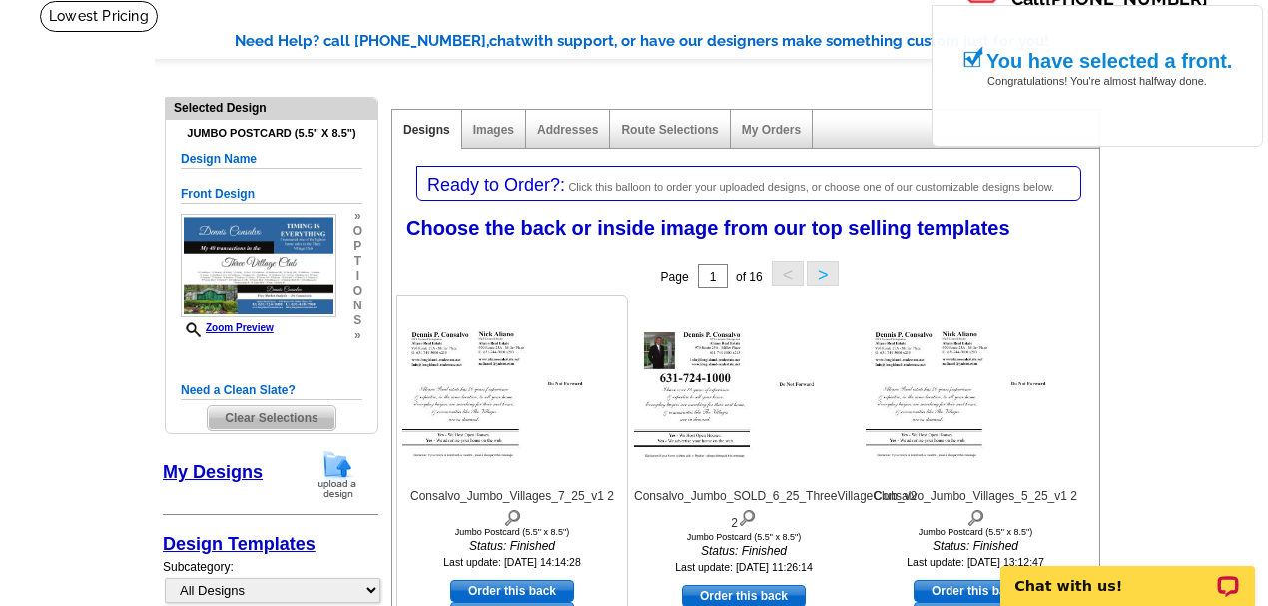
scroll to position [200, 0]
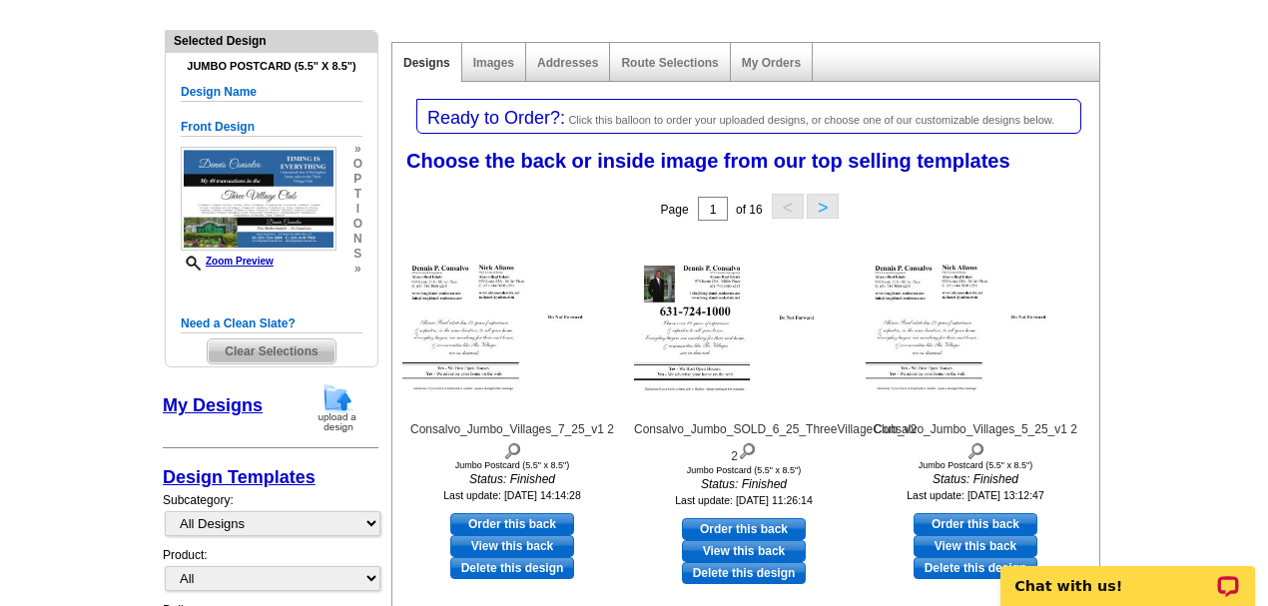
drag, startPoint x: 705, startPoint y: 280, endPoint x: 748, endPoint y: 523, distance: 247.4
click at [748, 524] on link "Order this back" at bounding box center [744, 529] width 124 height 22
select select "front"
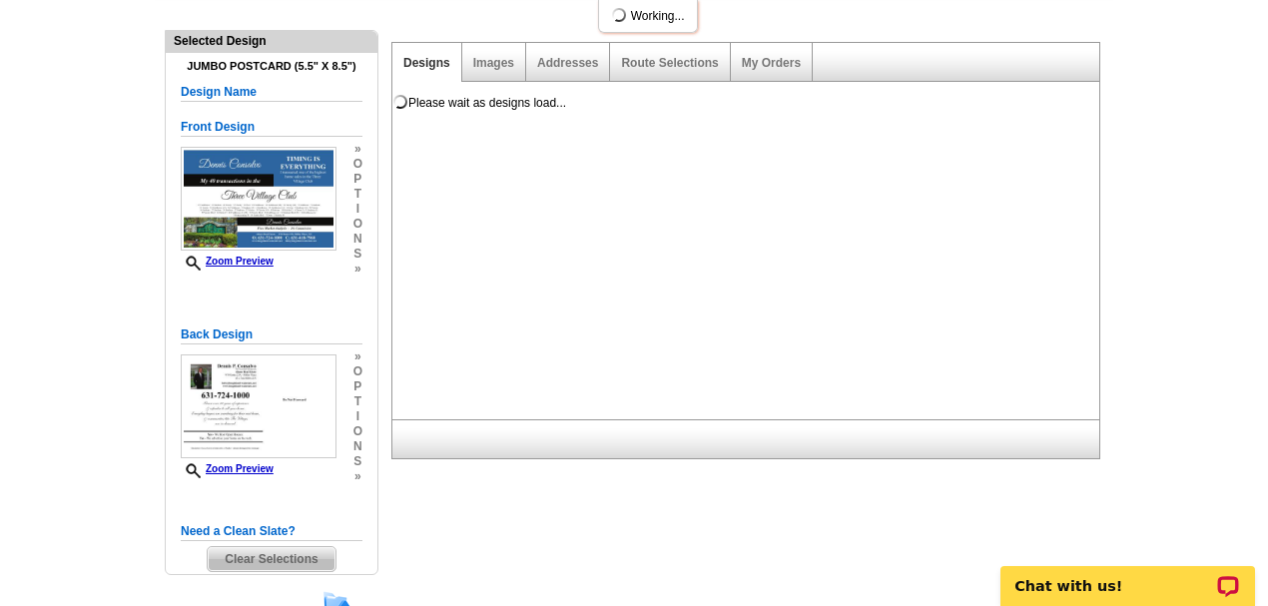
scroll to position [0, 0]
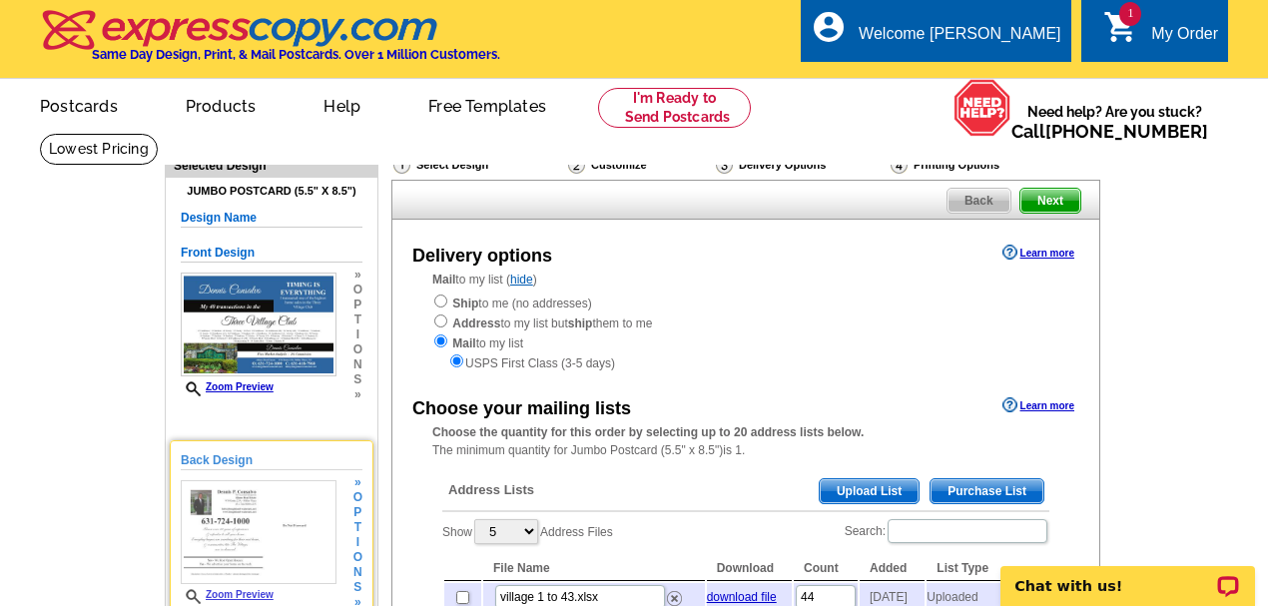
click at [257, 594] on link "Zoom Preview" at bounding box center [227, 594] width 93 height 11
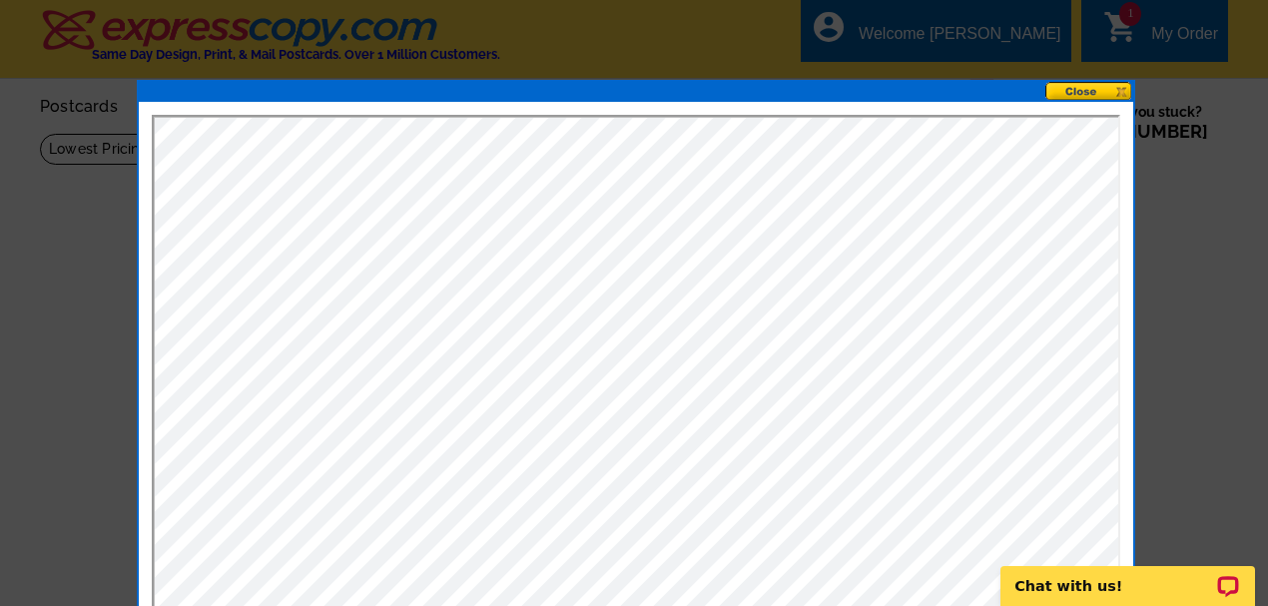
click at [1076, 92] on button at bounding box center [1089, 91] width 88 height 19
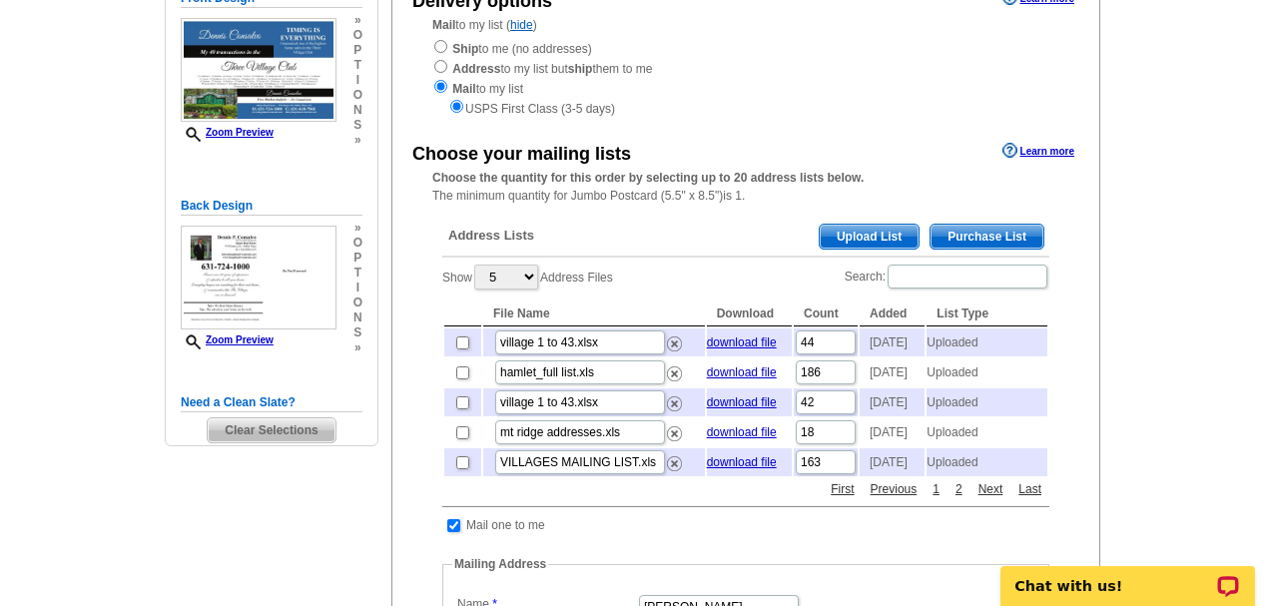
scroll to position [266, 0]
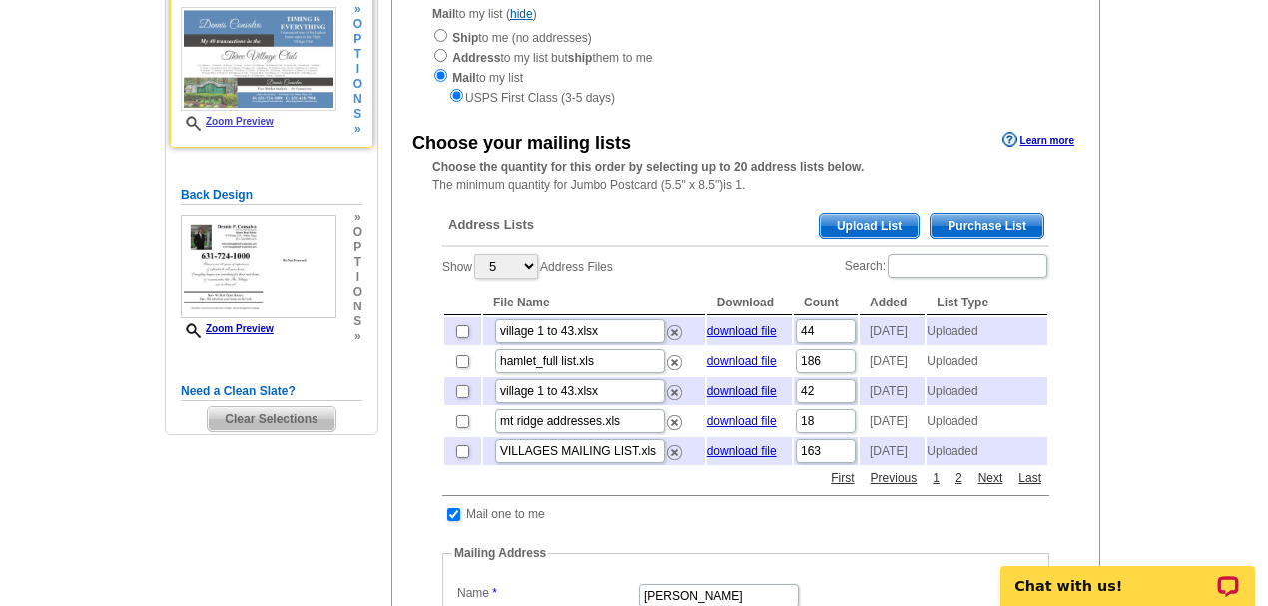
click at [259, 116] on link "Zoom Preview" at bounding box center [227, 121] width 93 height 11
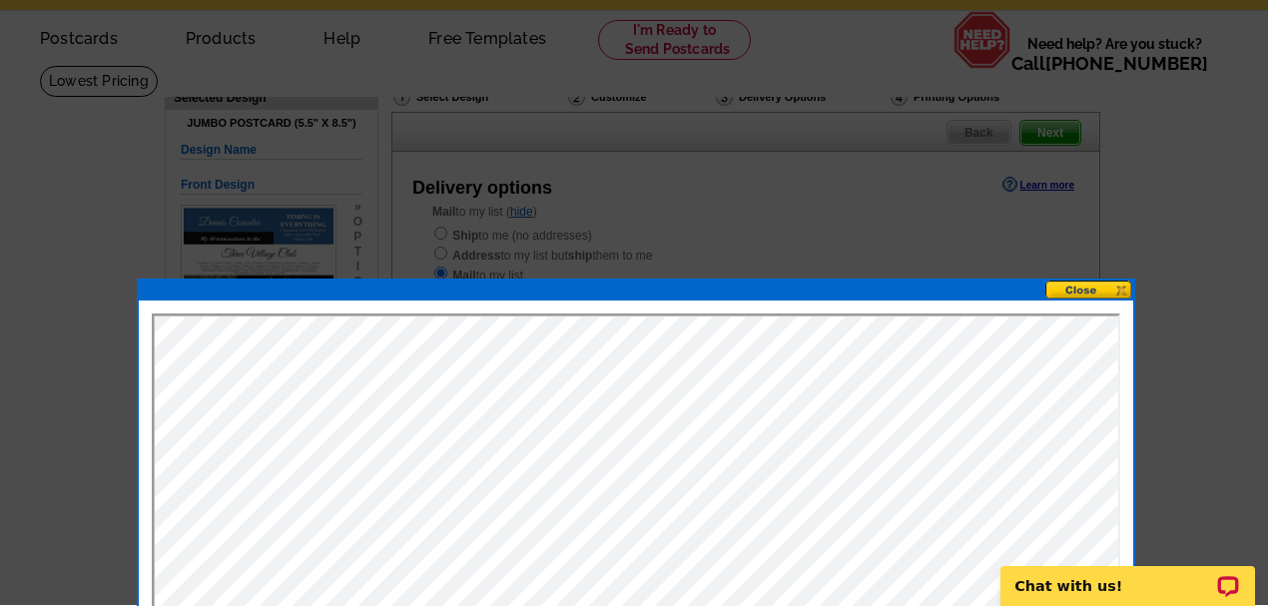
scroll to position [66, 0]
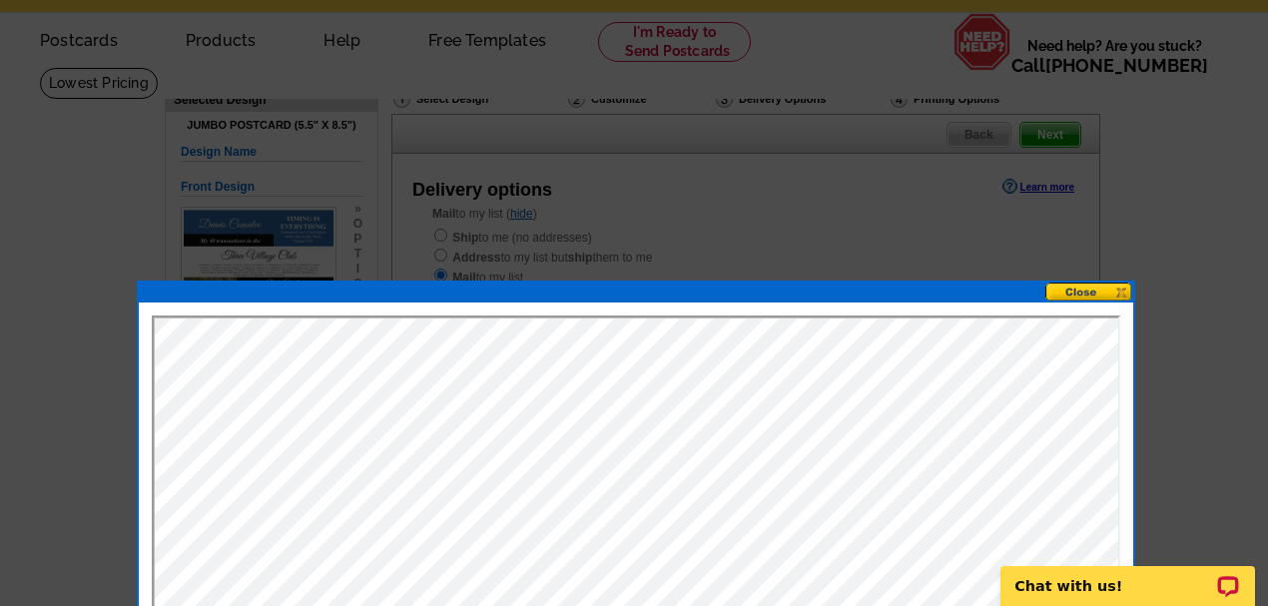
click at [1089, 281] on div at bounding box center [636, 555] width 999 height 549
click at [1085, 291] on button at bounding box center [1089, 292] width 88 height 19
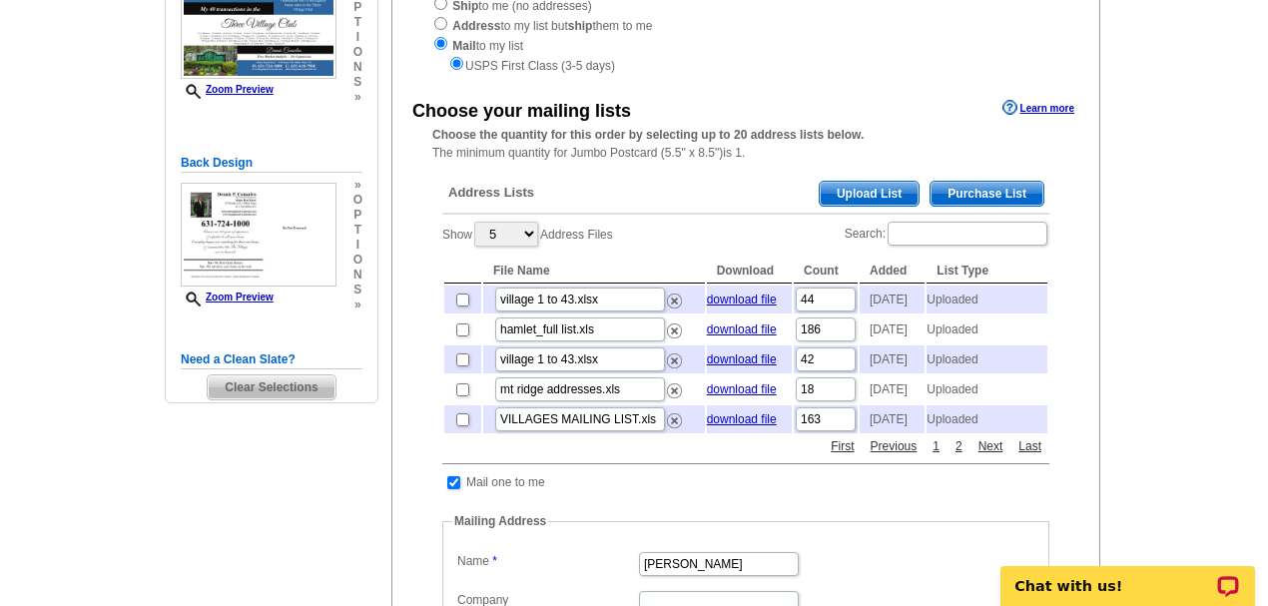
scroll to position [333, 0]
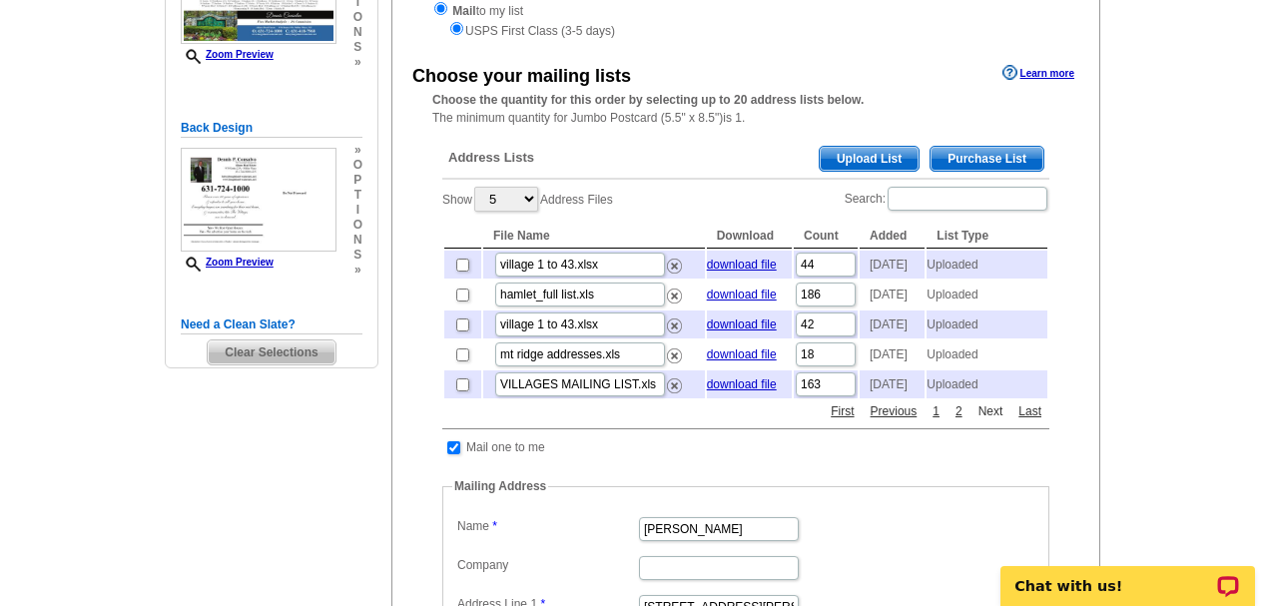
click at [995, 420] on link "Next" at bounding box center [991, 411] width 35 height 18
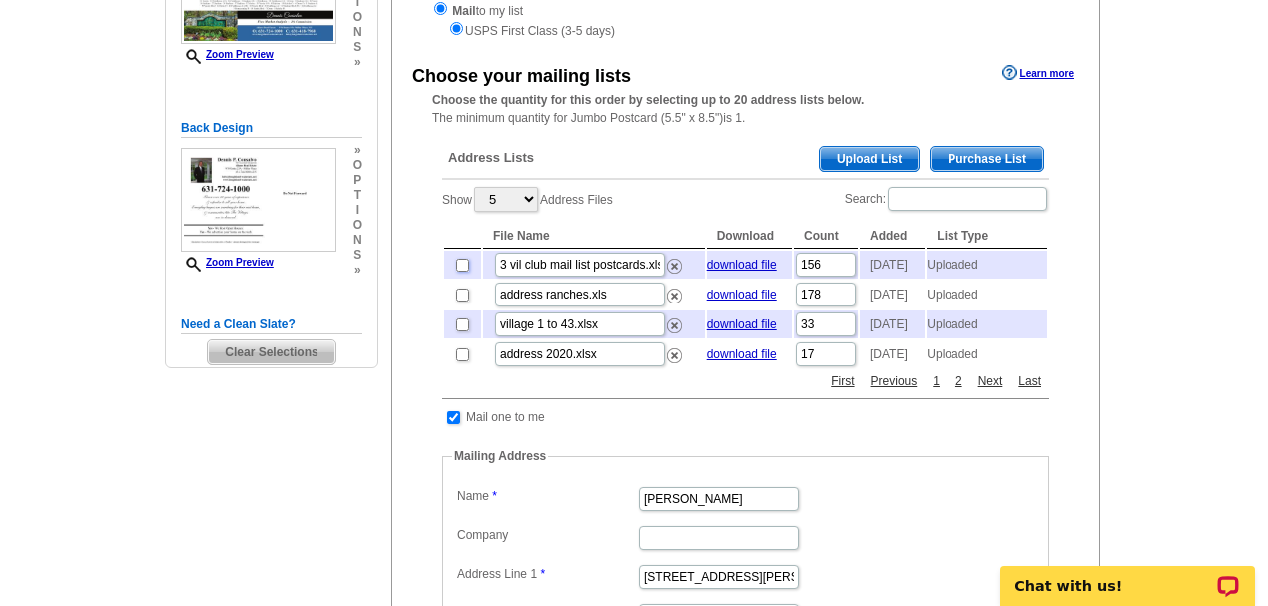
click at [467, 267] on input "checkbox" at bounding box center [462, 265] width 13 height 13
checkbox input "true"
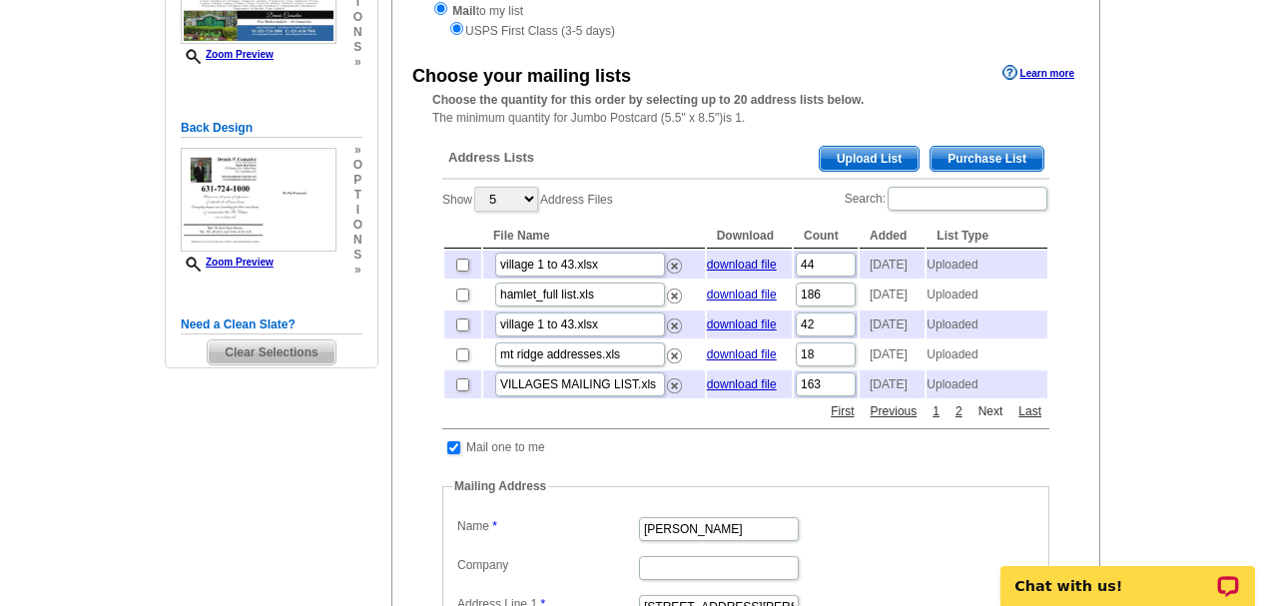
click at [991, 420] on link "Next" at bounding box center [991, 411] width 35 height 18
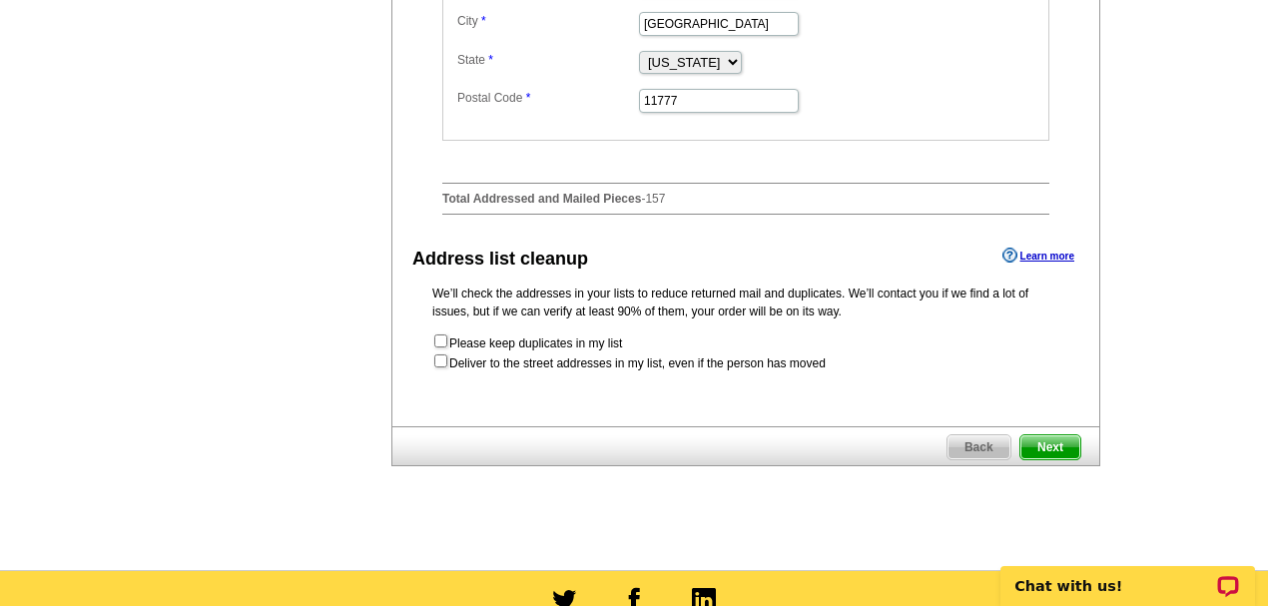
scroll to position [932, 0]
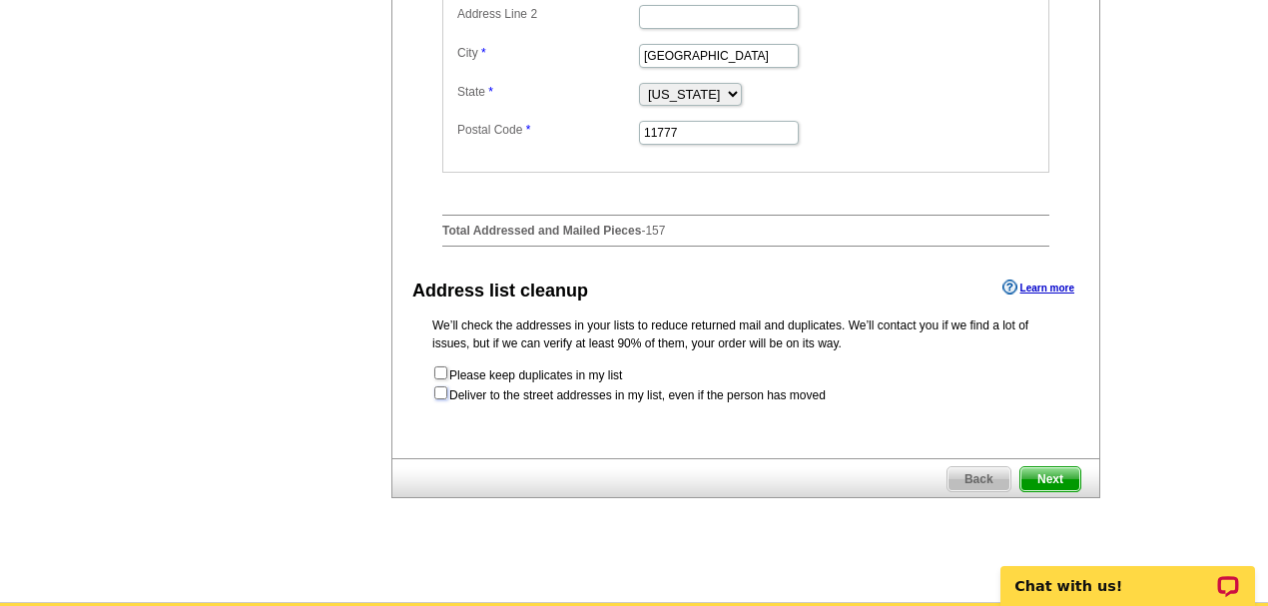
click at [441, 399] on input "checkbox" at bounding box center [440, 392] width 13 height 13
checkbox input "true"
radio input "true"
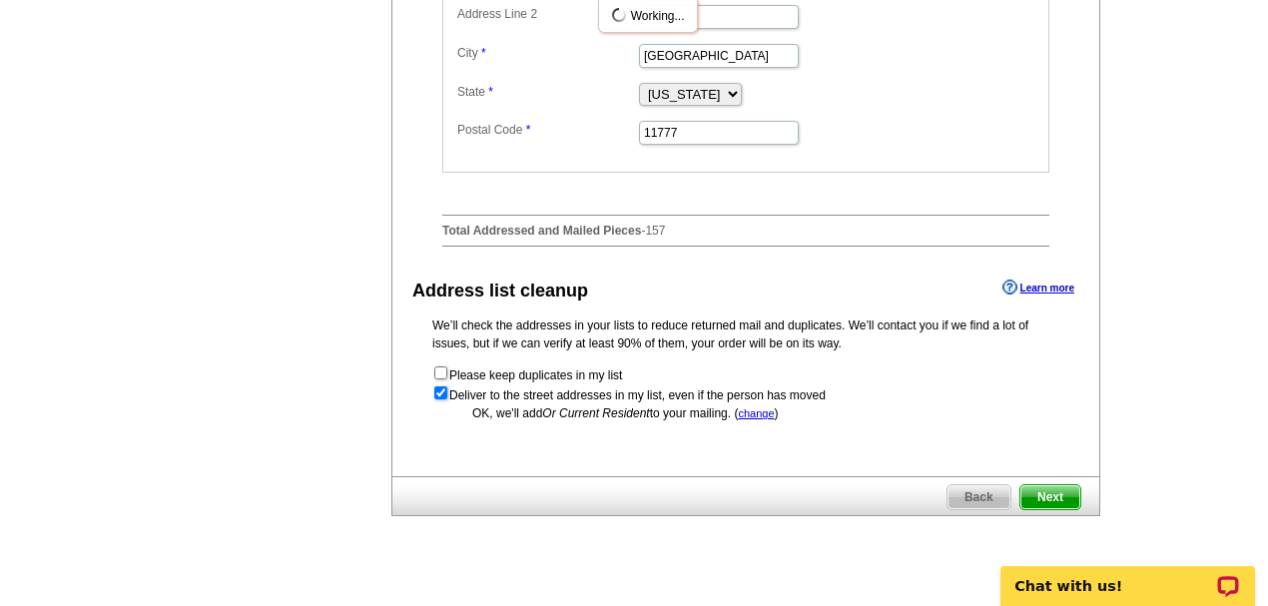
scroll to position [0, 0]
click at [1049, 509] on span "Next" at bounding box center [1050, 497] width 60 height 24
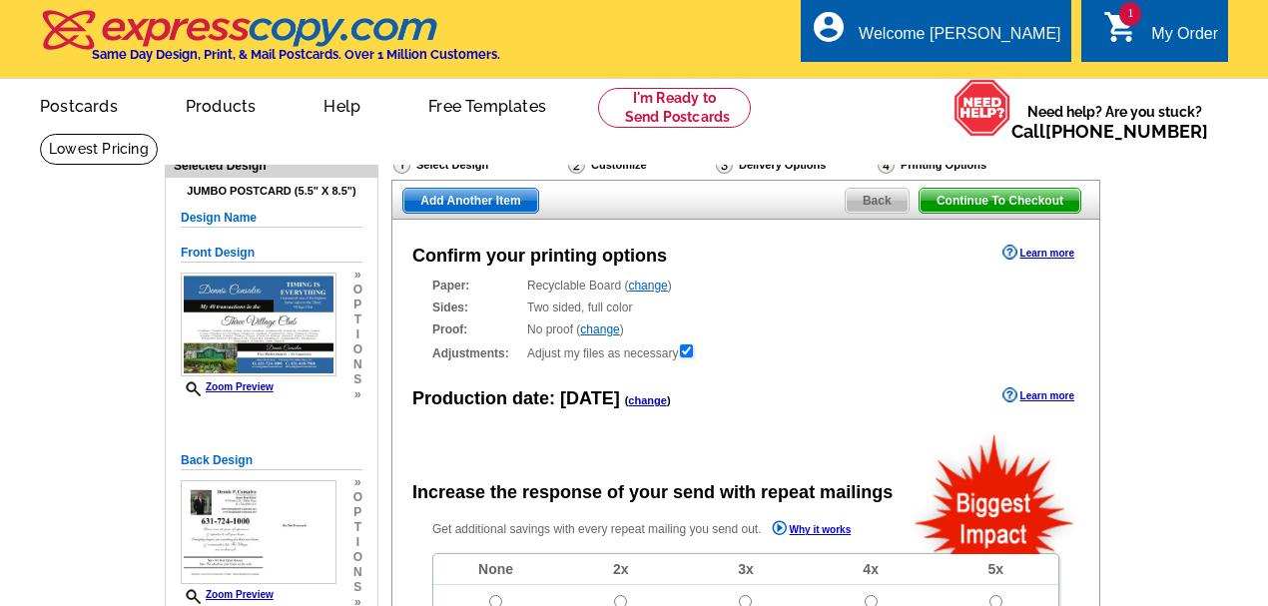
radio input "false"
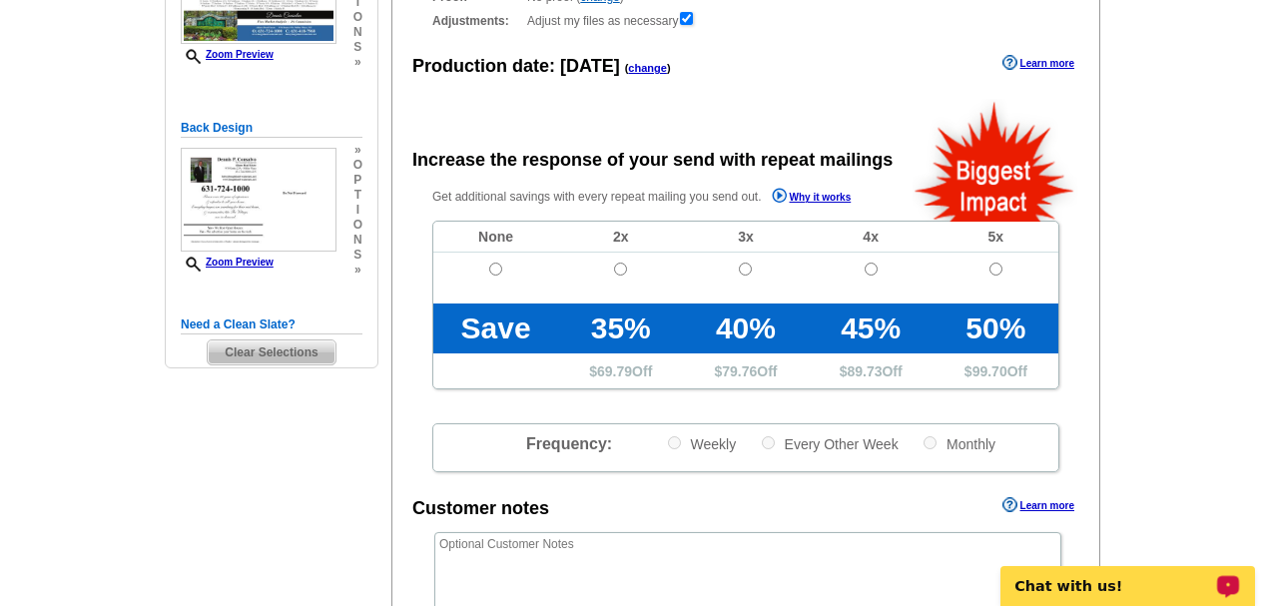
scroll to position [266, 0]
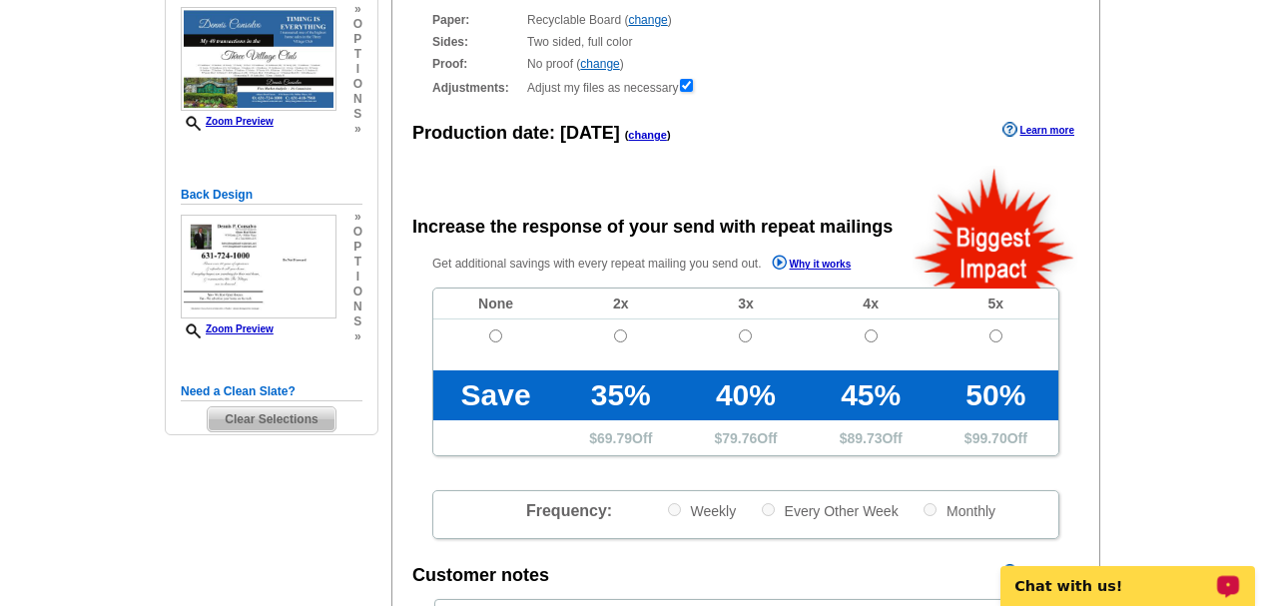
click at [1173, 579] on p "Chat with us!" at bounding box center [1115, 586] width 198 height 16
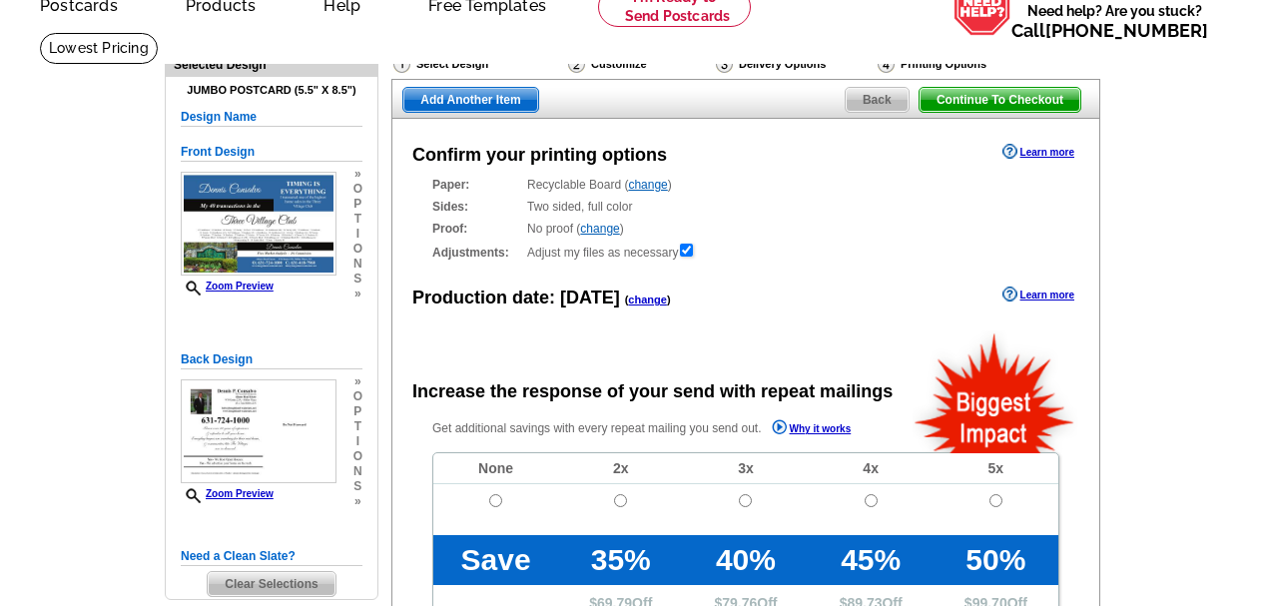
scroll to position [66, 0]
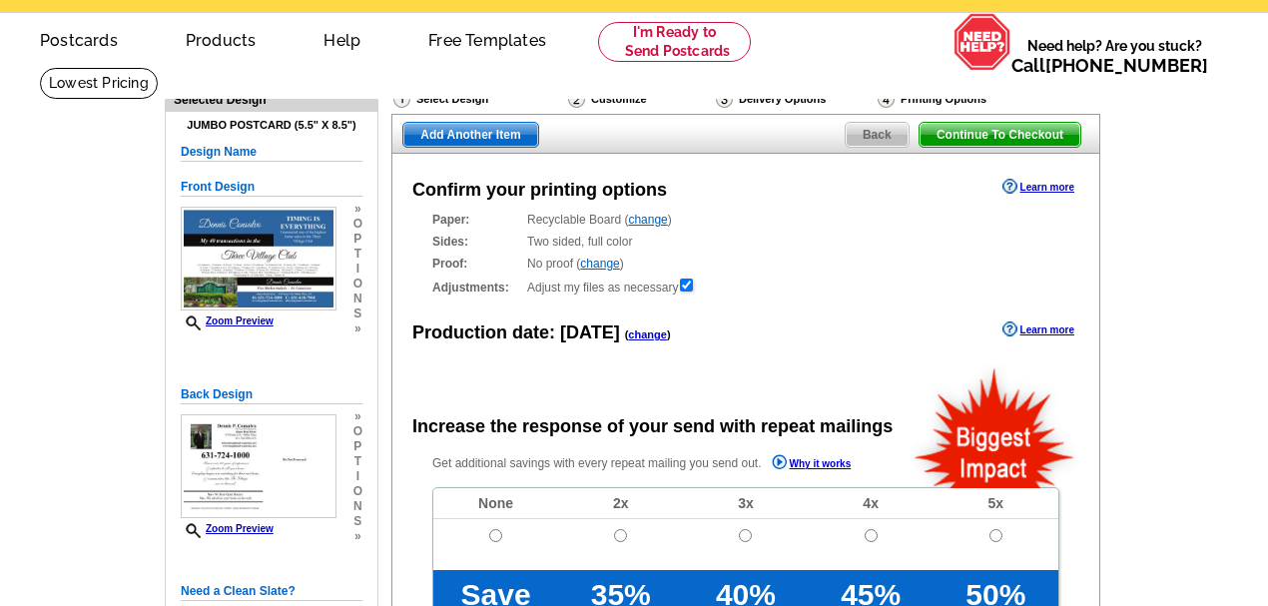
click at [1212, 113] on main "Need Help? call [PHONE_NUMBER], chat with support, or have our designers make s…" at bounding box center [634, 609] width 1268 height 1085
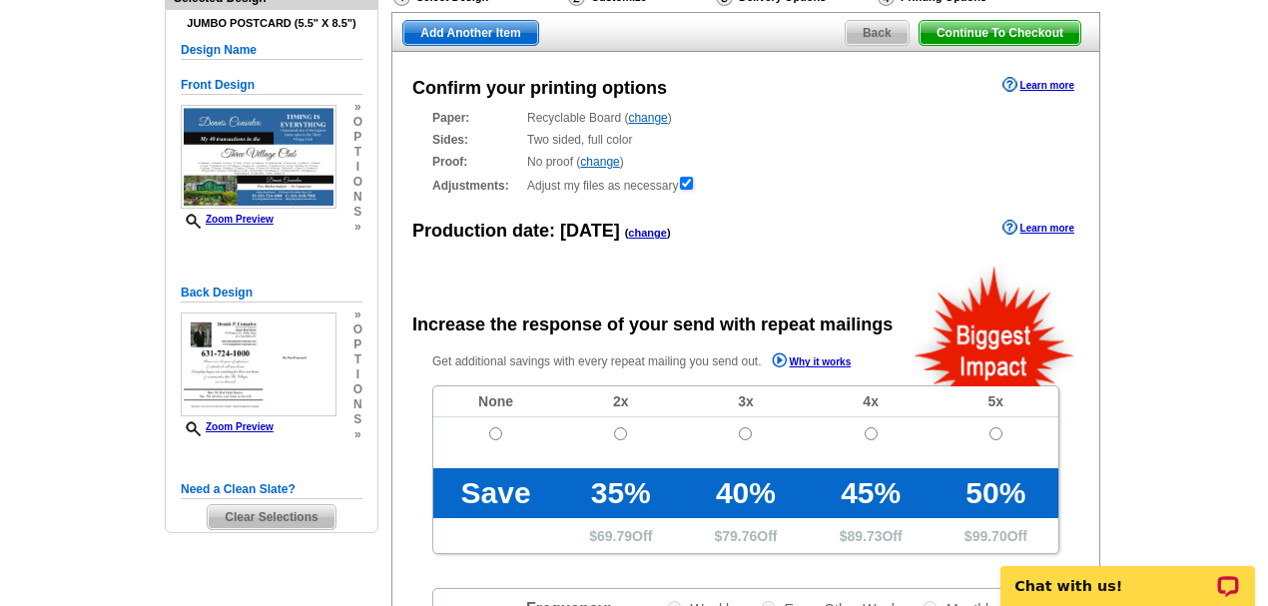
scroll to position [200, 0]
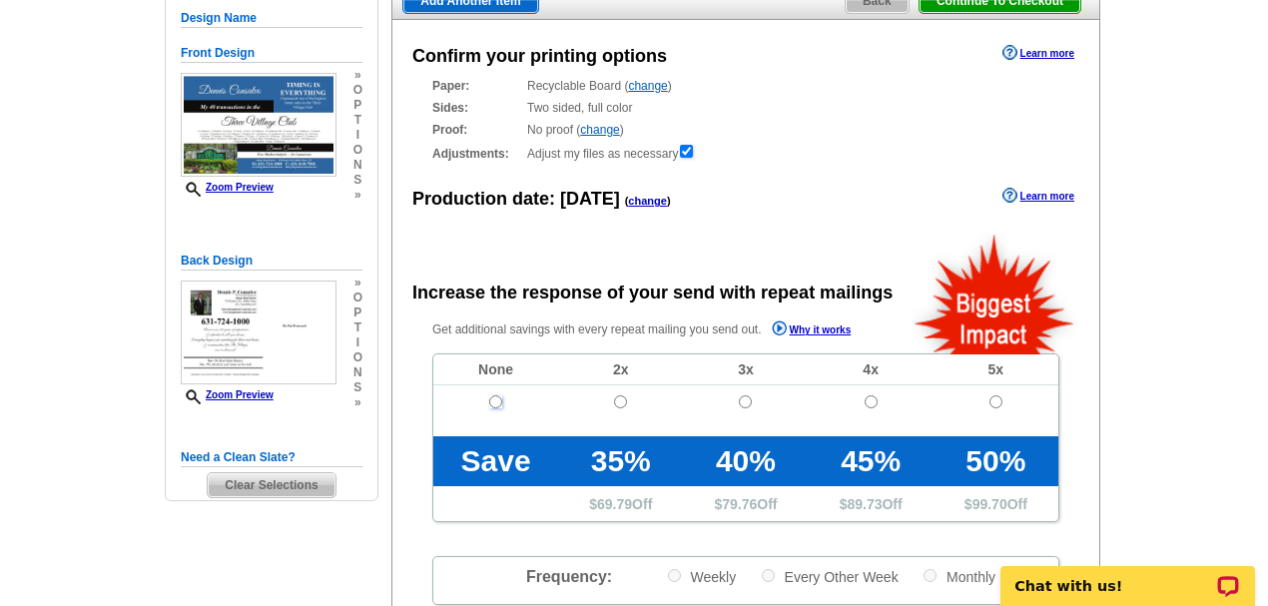
click at [498, 397] on input "radio" at bounding box center [495, 401] width 13 height 13
radio input "true"
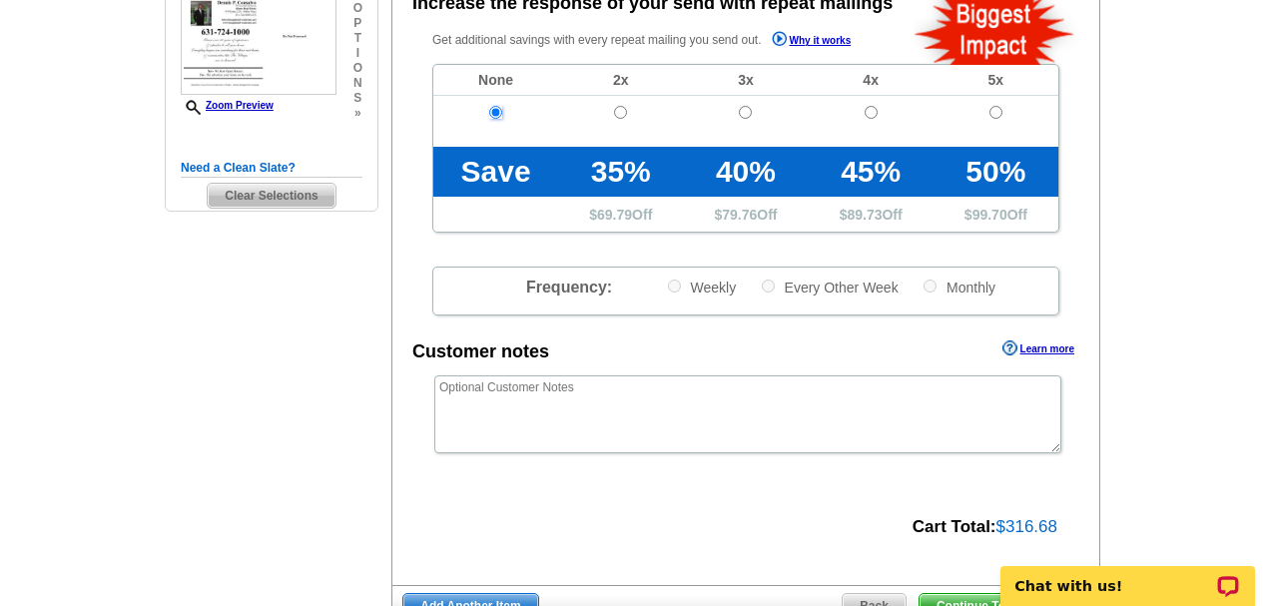
scroll to position [465, 0]
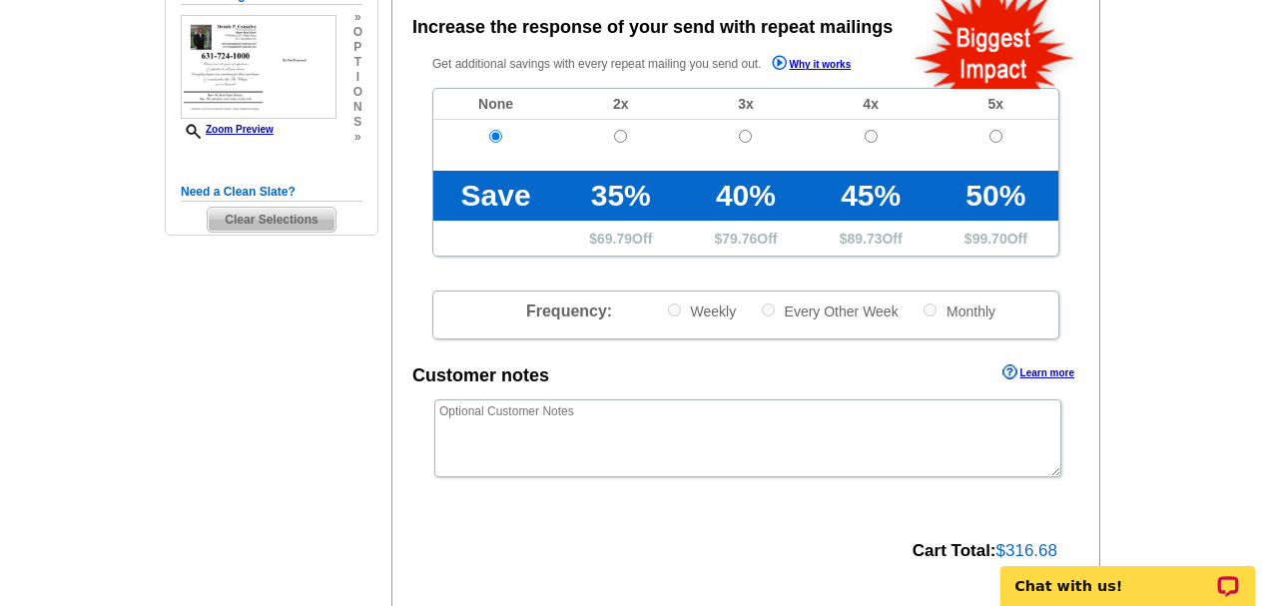
click at [510, 373] on div "Customer notes" at bounding box center [480, 375] width 137 height 27
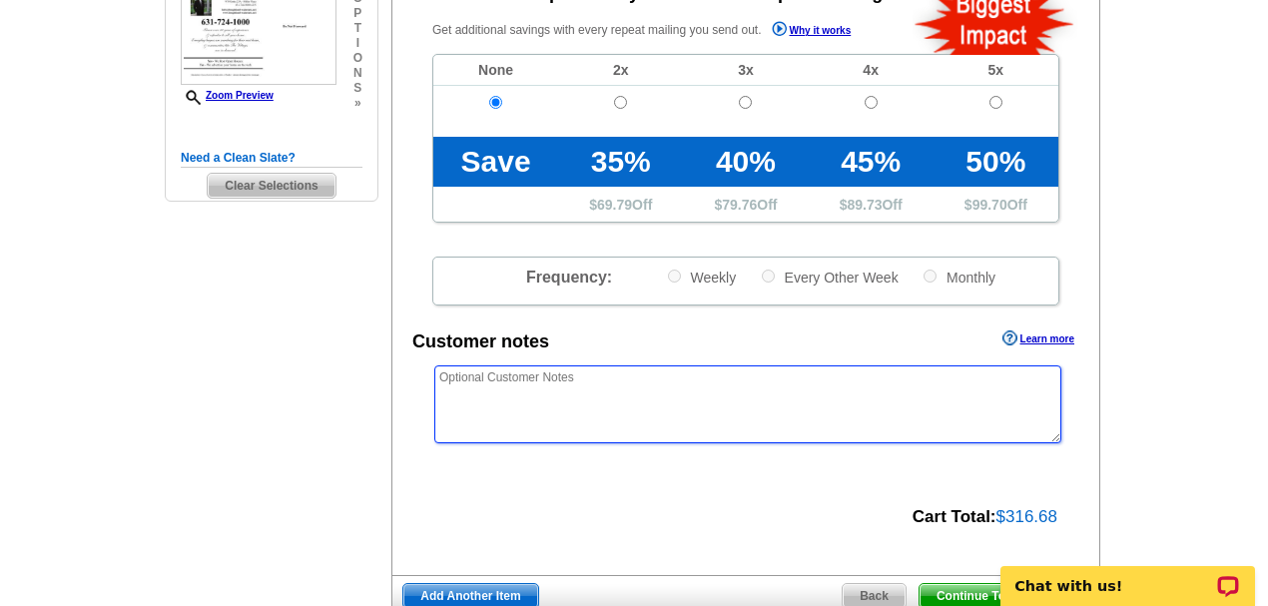
scroll to position [532, 0]
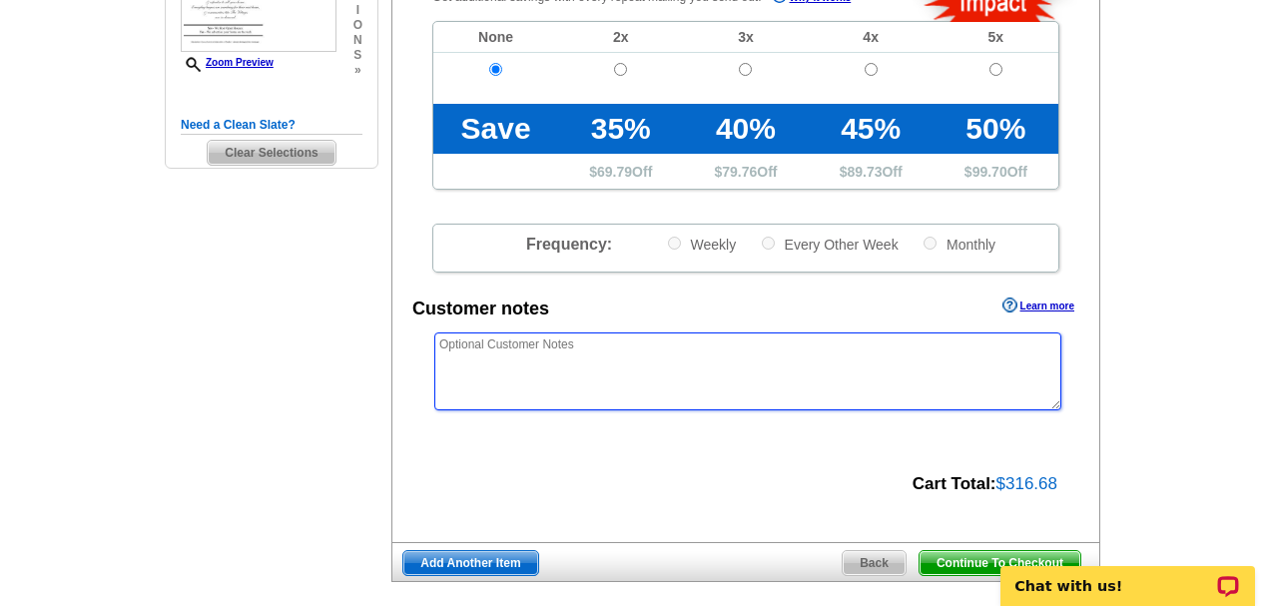
click at [479, 406] on textarea at bounding box center [747, 372] width 627 height 78
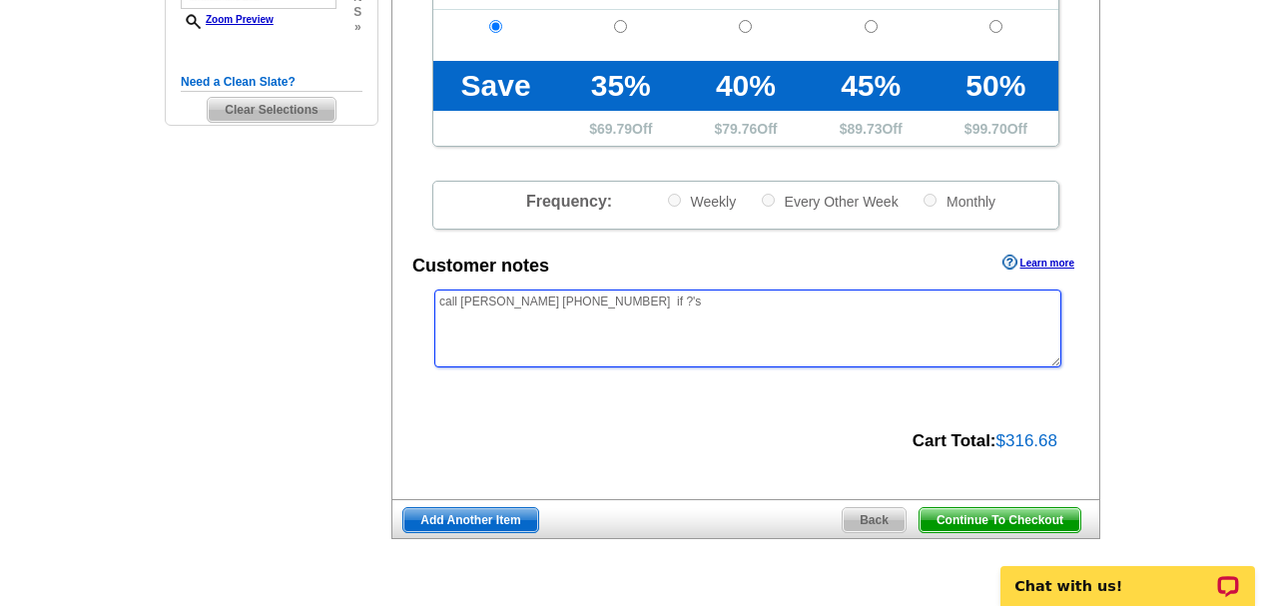
scroll to position [599, 0]
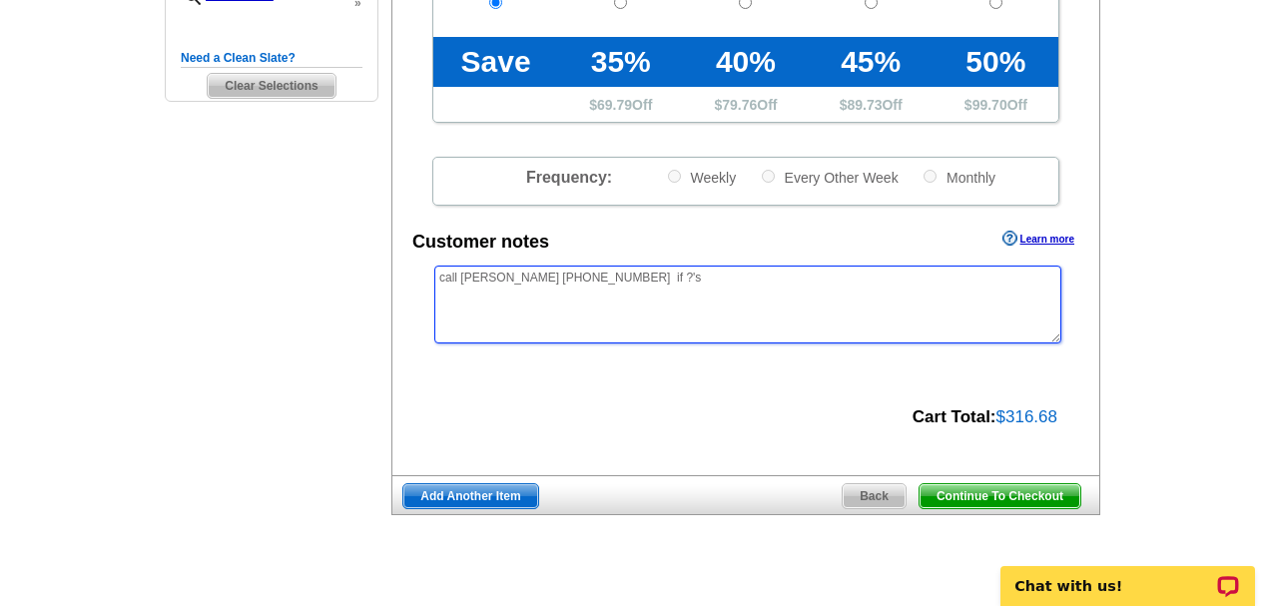
type textarea "call [PERSON_NAME] [PHONE_NUMBER] if ?'s"
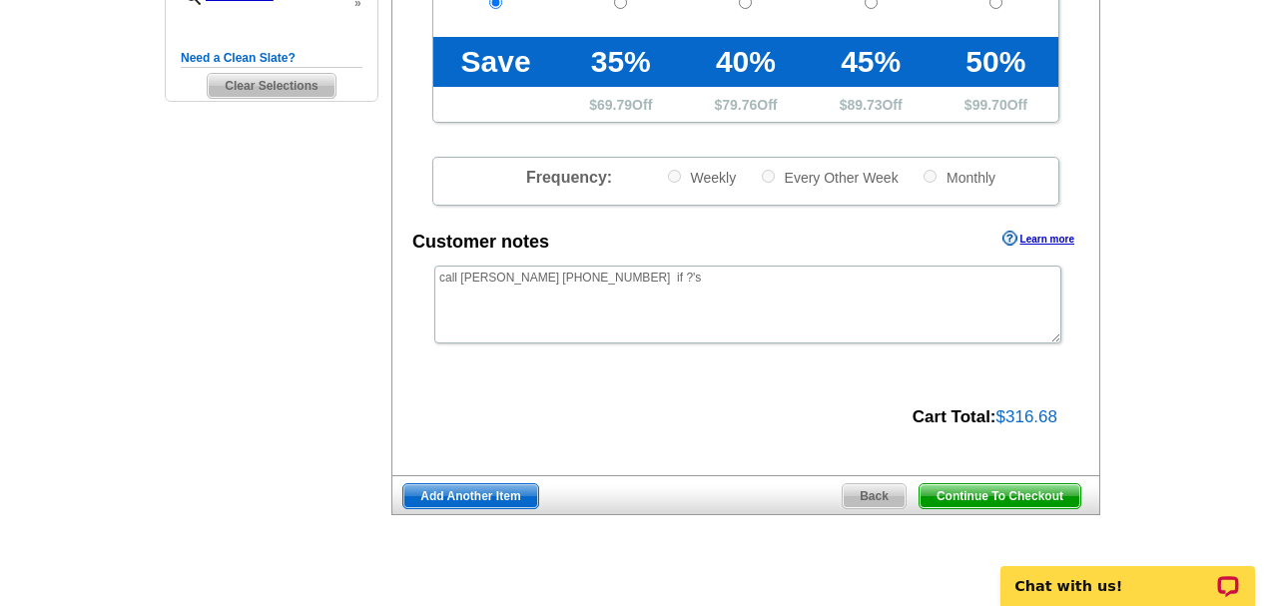
click at [943, 486] on span "Continue To Checkout" at bounding box center [1000, 496] width 161 height 24
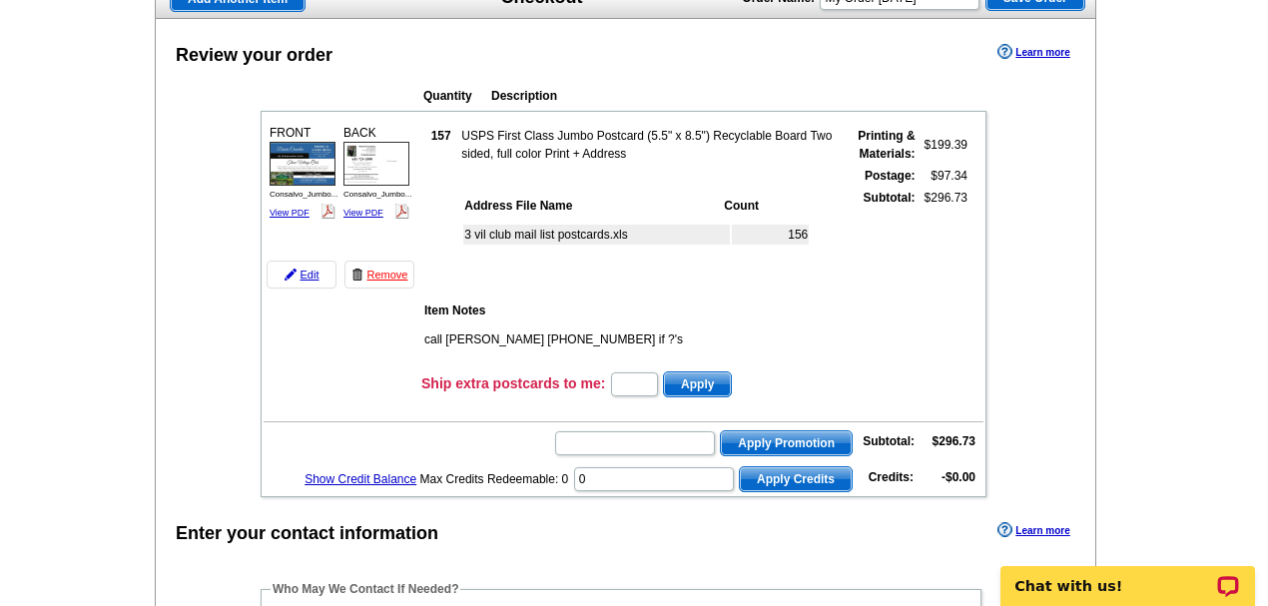
scroll to position [200, 0]
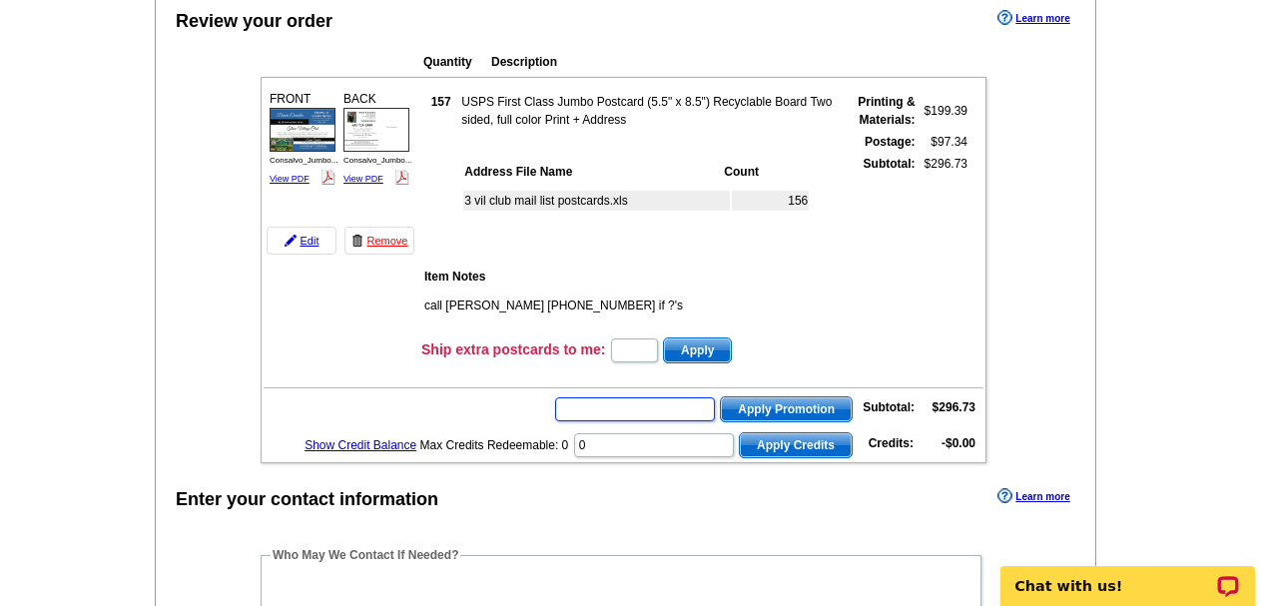
click at [573, 403] on input "text" at bounding box center [635, 409] width 160 height 24
type input "CC2330"
click at [768, 406] on span "Apply Promotion" at bounding box center [786, 409] width 131 height 24
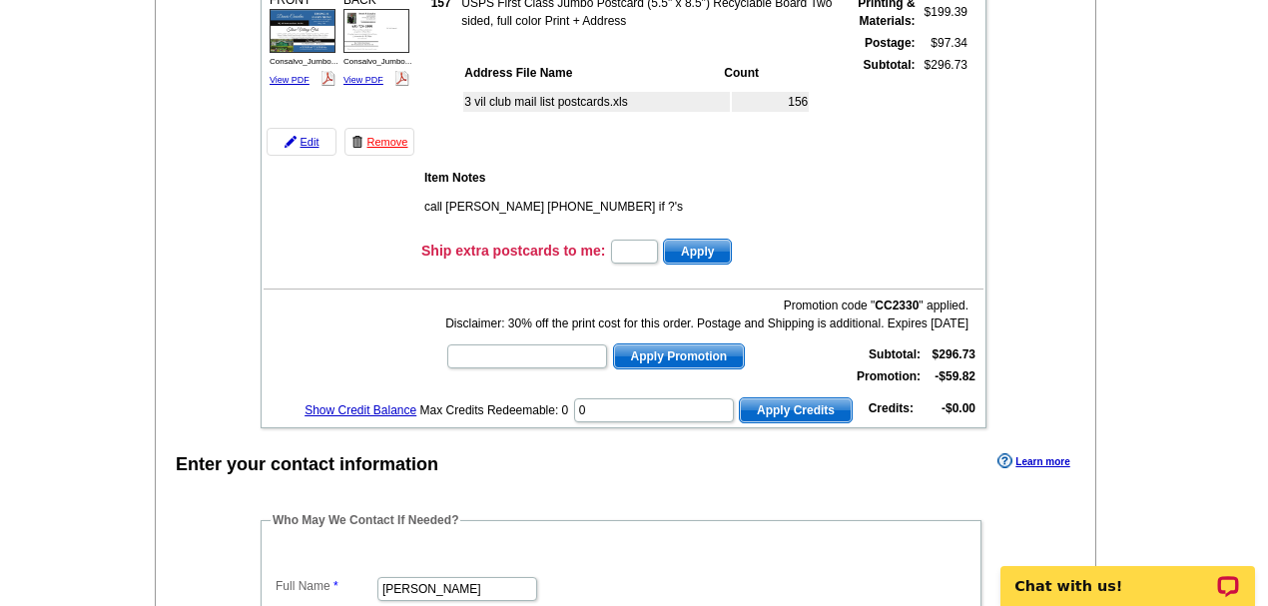
scroll to position [266, 0]
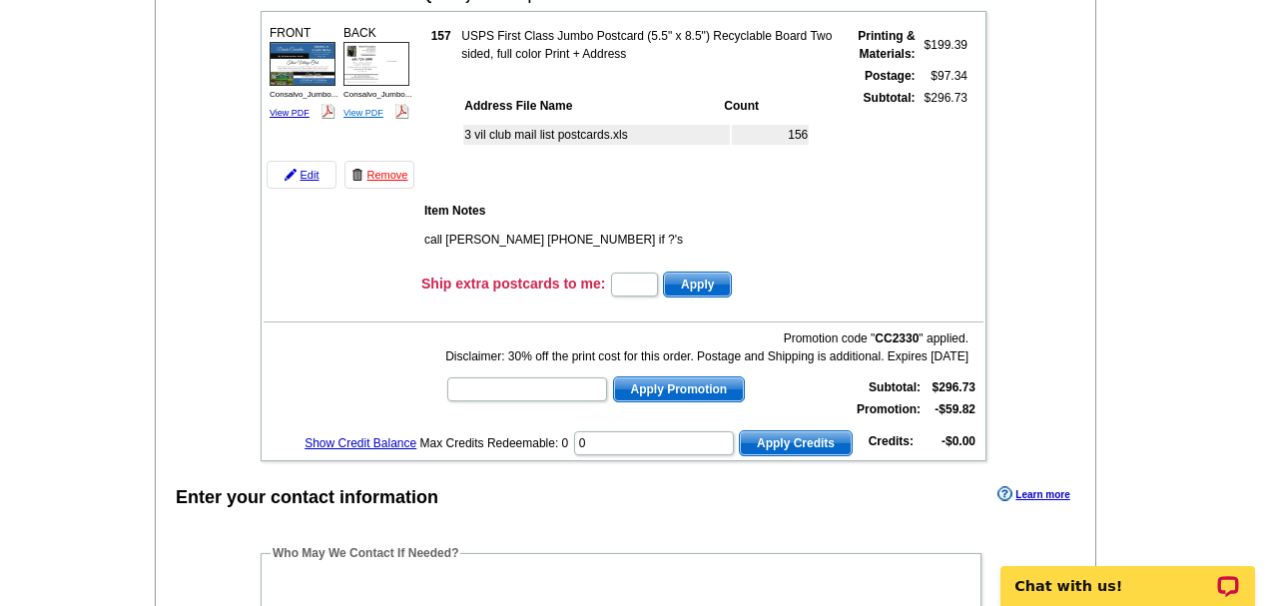
click at [365, 108] on link "View PDF" at bounding box center [363, 113] width 40 height 10
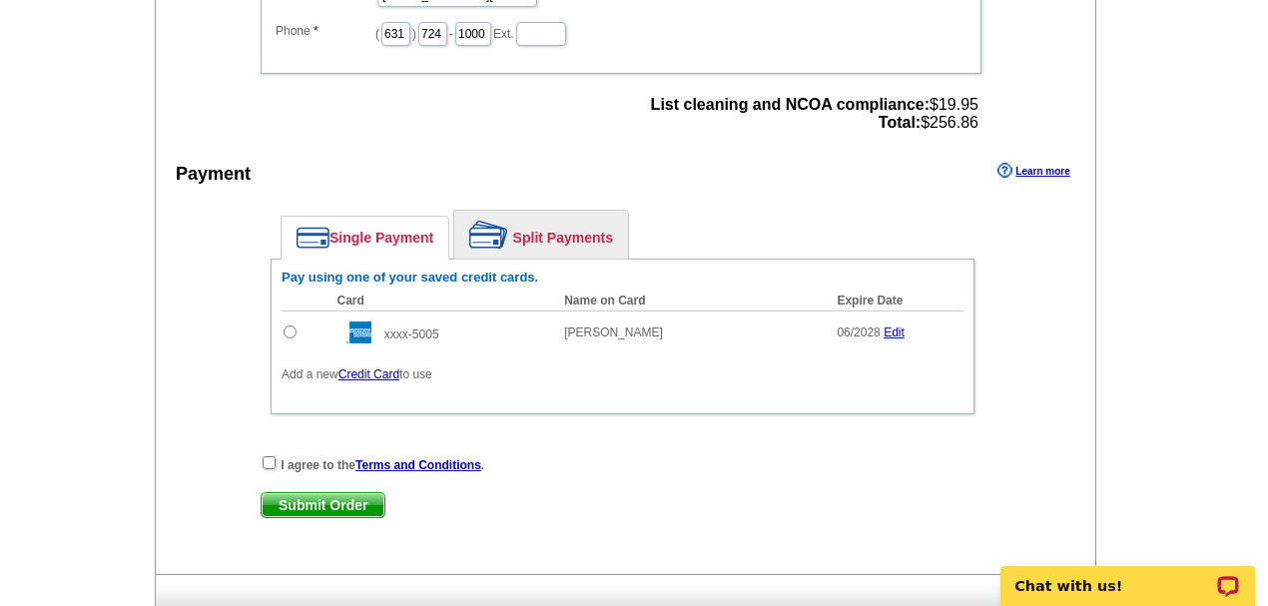
scroll to position [865, 0]
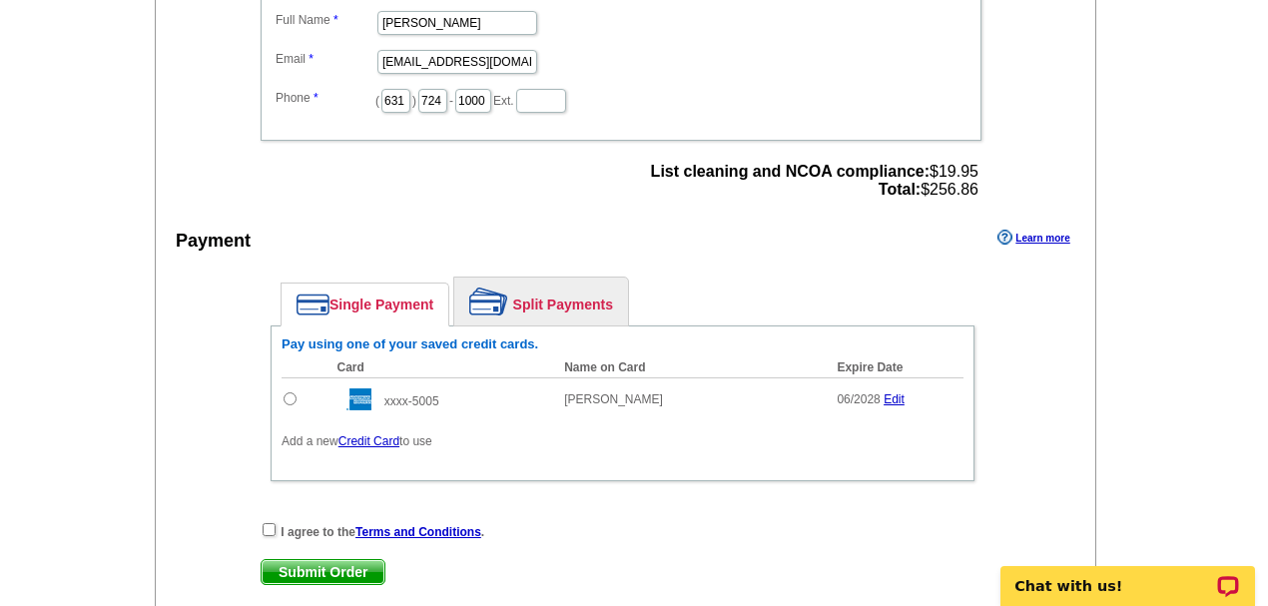
click at [290, 392] on input "radio" at bounding box center [290, 398] width 13 height 13
radio input "true"
click at [266, 523] on input "checkbox" at bounding box center [269, 529] width 13 height 13
checkbox input "true"
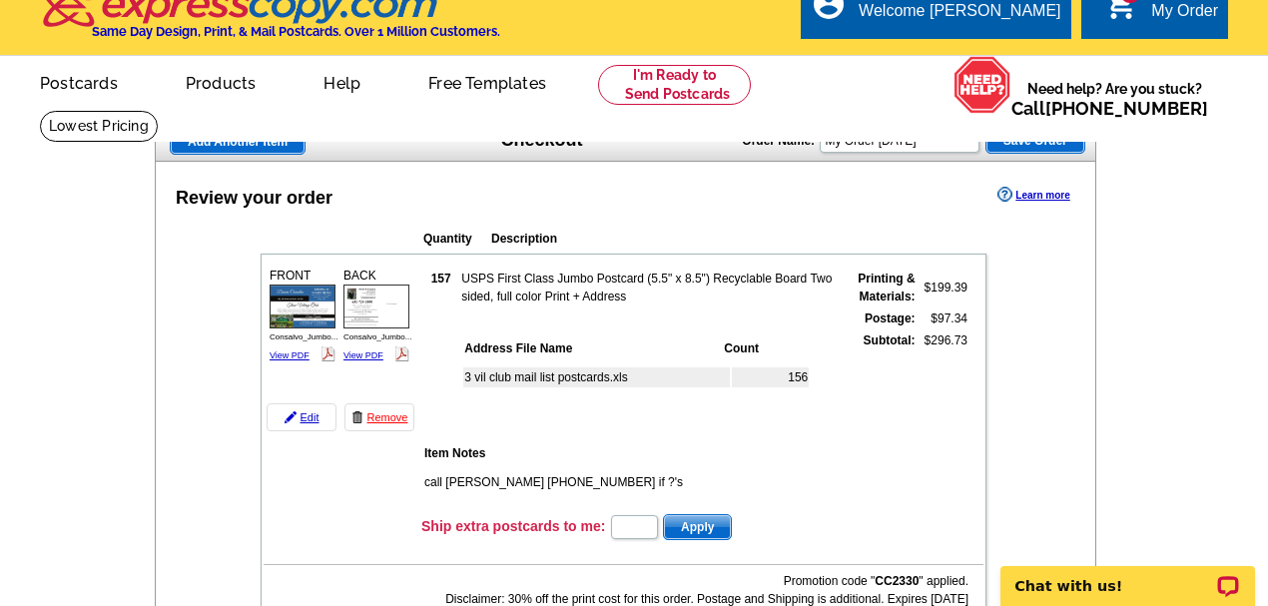
scroll to position [0, 0]
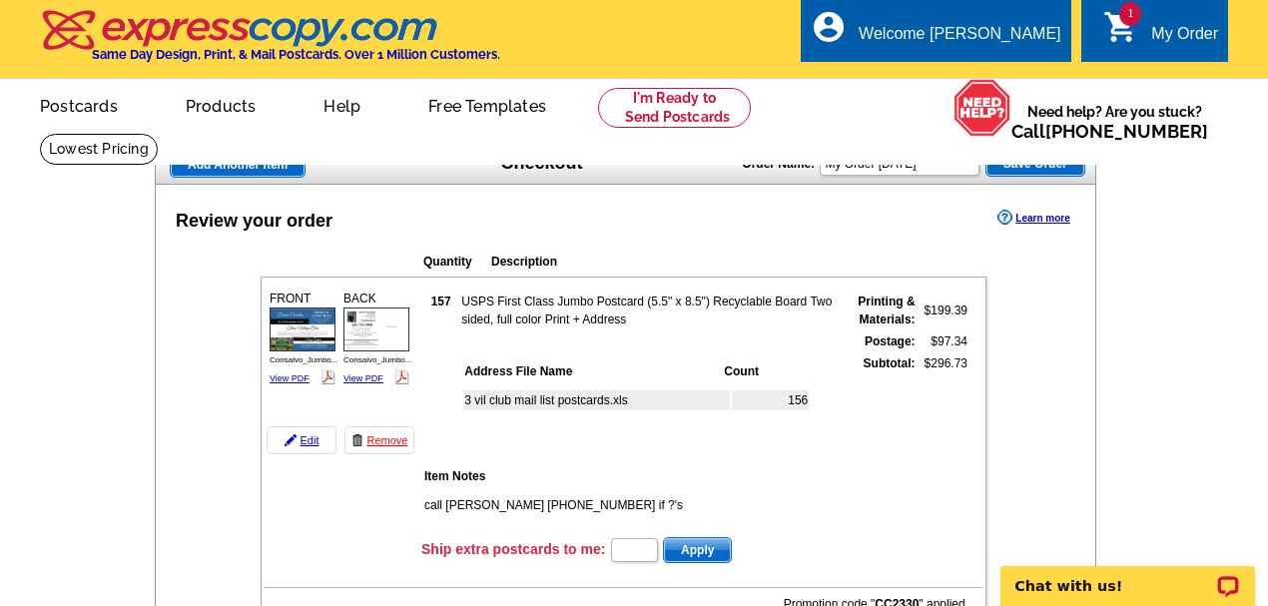
click at [294, 335] on img at bounding box center [303, 330] width 66 height 44
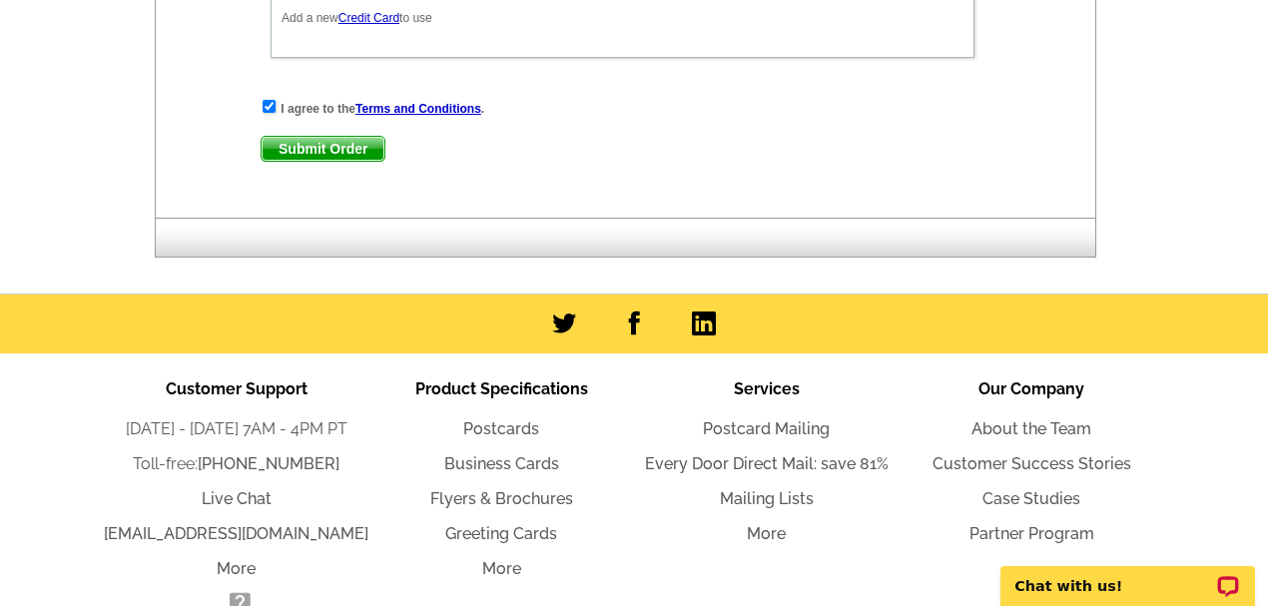
scroll to position [1264, 0]
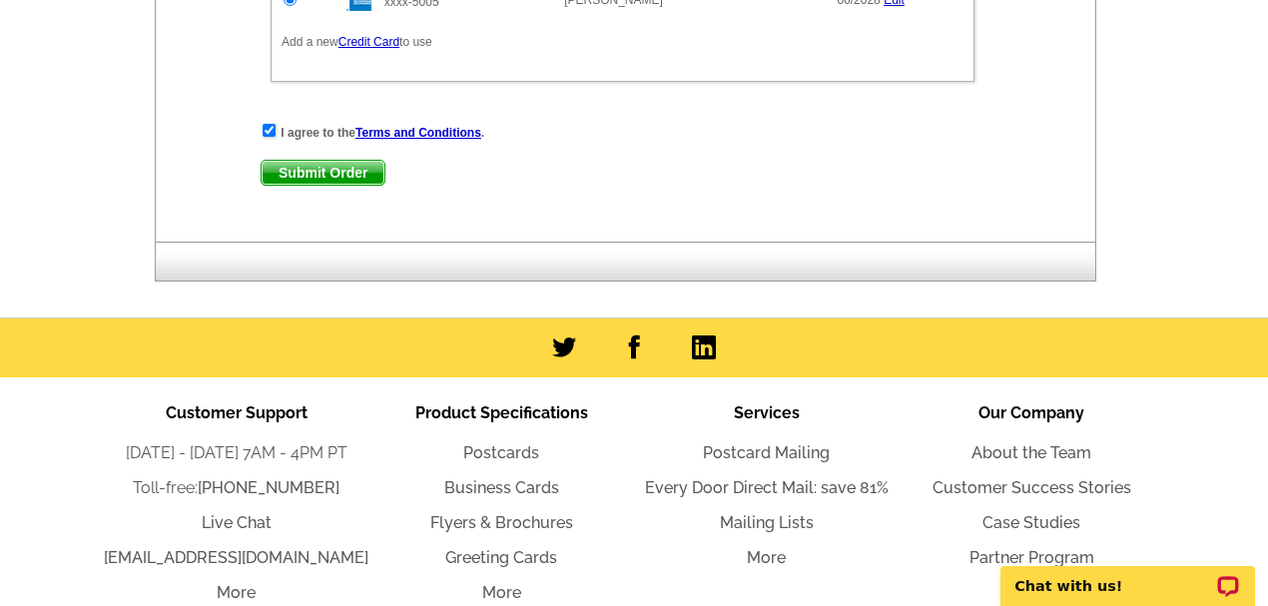
click at [310, 171] on span "Submit Order" at bounding box center [323, 173] width 123 height 24
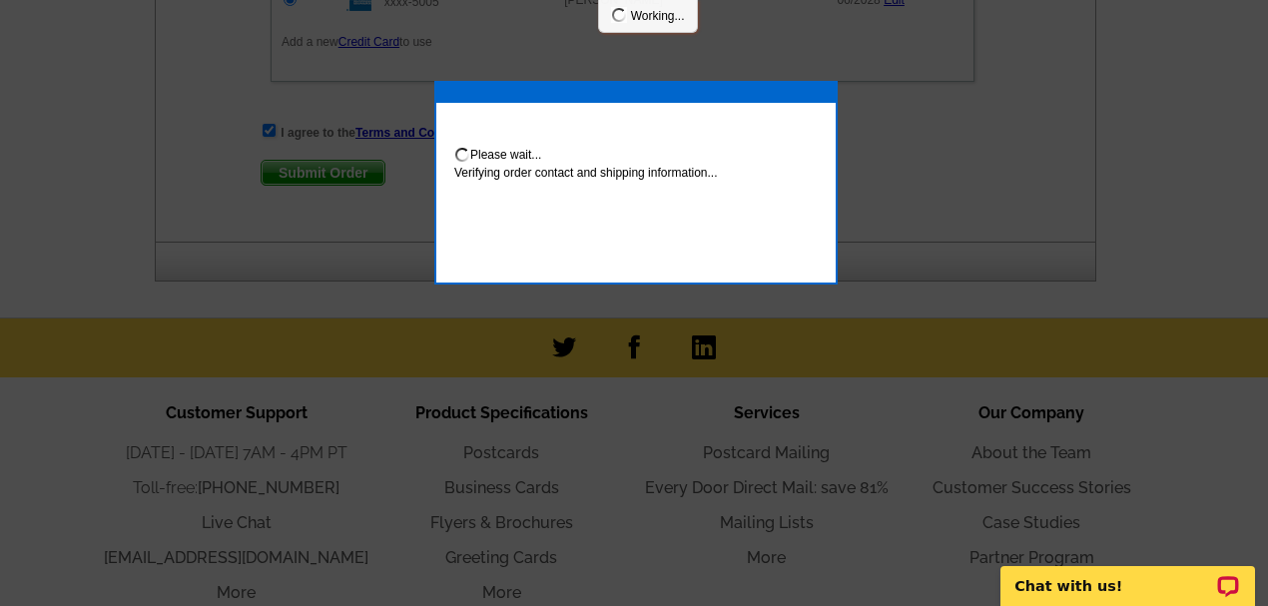
scroll to position [1366, 0]
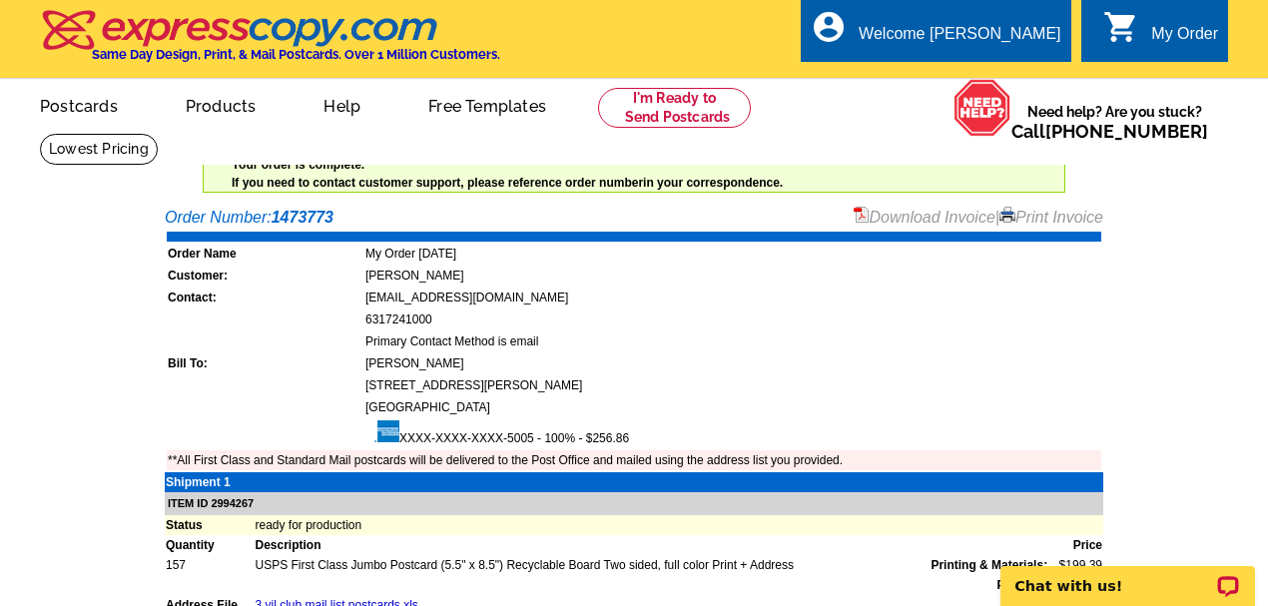
drag, startPoint x: 1038, startPoint y: 214, endPoint x: 997, endPoint y: 501, distance: 290.6
click at [1038, 214] on link "Print Invoice" at bounding box center [1052, 217] width 104 height 17
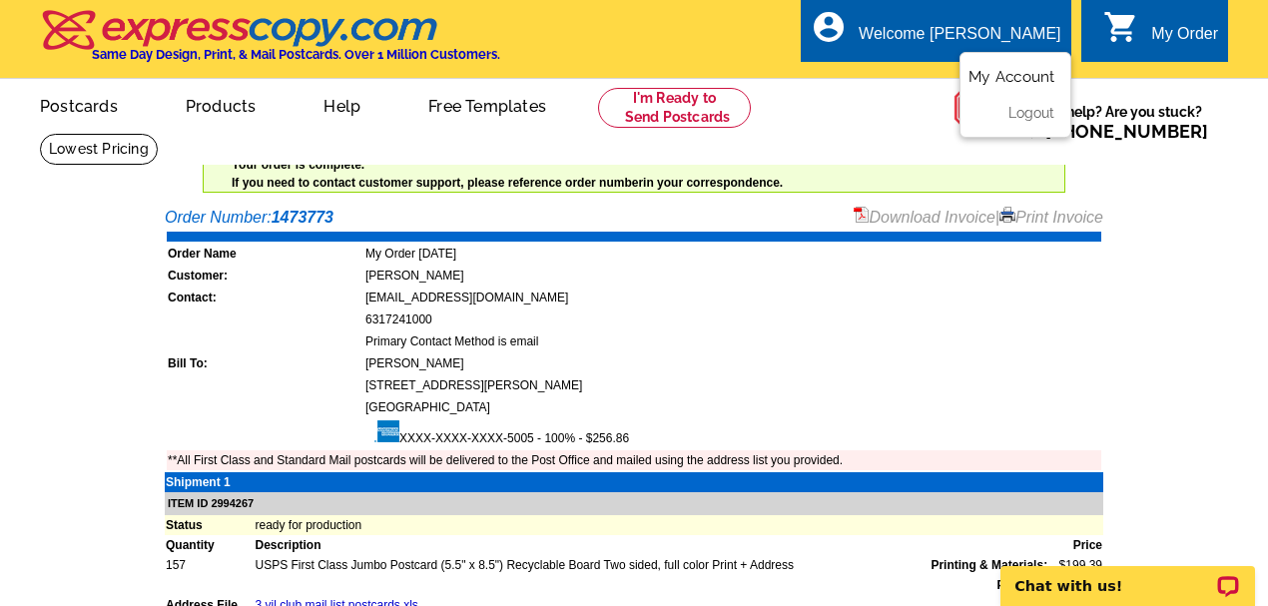
click at [1008, 73] on link "My Account" at bounding box center [1012, 77] width 86 height 18
